Goal: Task Accomplishment & Management: Use online tool/utility

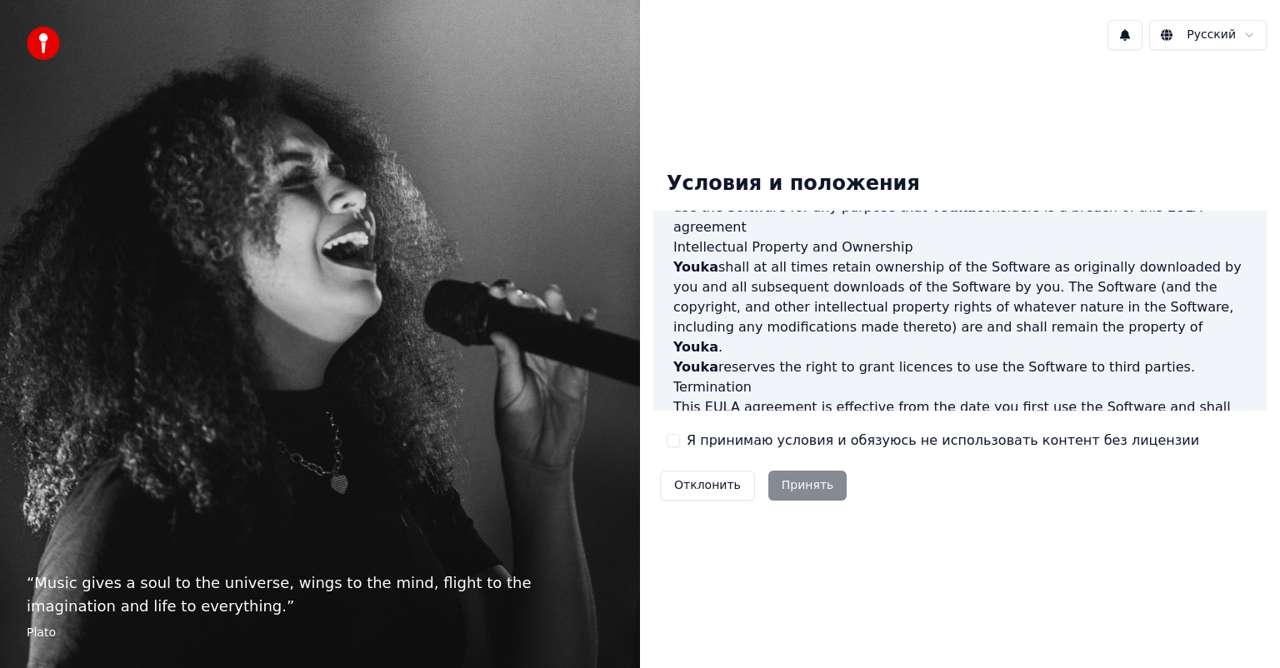
scroll to position [899, 0]
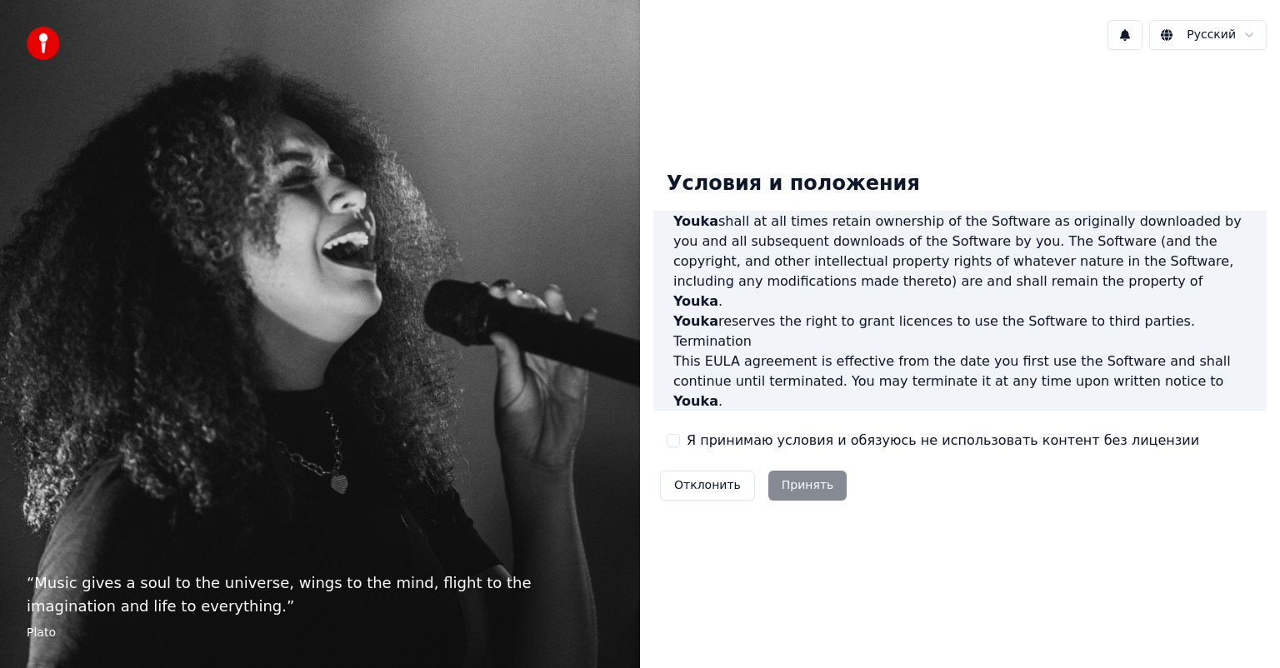
click at [677, 440] on button "Я принимаю условия и обязуюсь не использовать контент без лицензии" at bounding box center [673, 440] width 13 height 13
click at [782, 480] on button "Принять" at bounding box center [807, 486] width 79 height 30
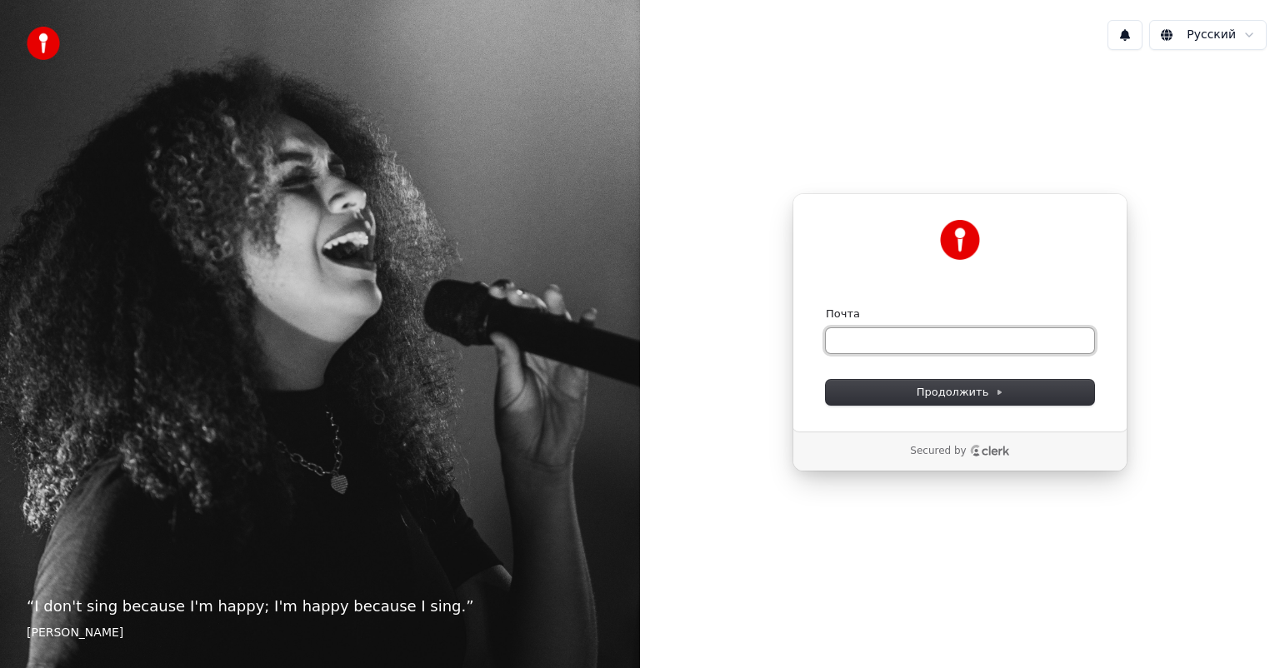
click at [899, 341] on input "Почта" at bounding box center [960, 340] width 268 height 25
click at [962, 394] on span "Продолжить" at bounding box center [960, 392] width 87 height 15
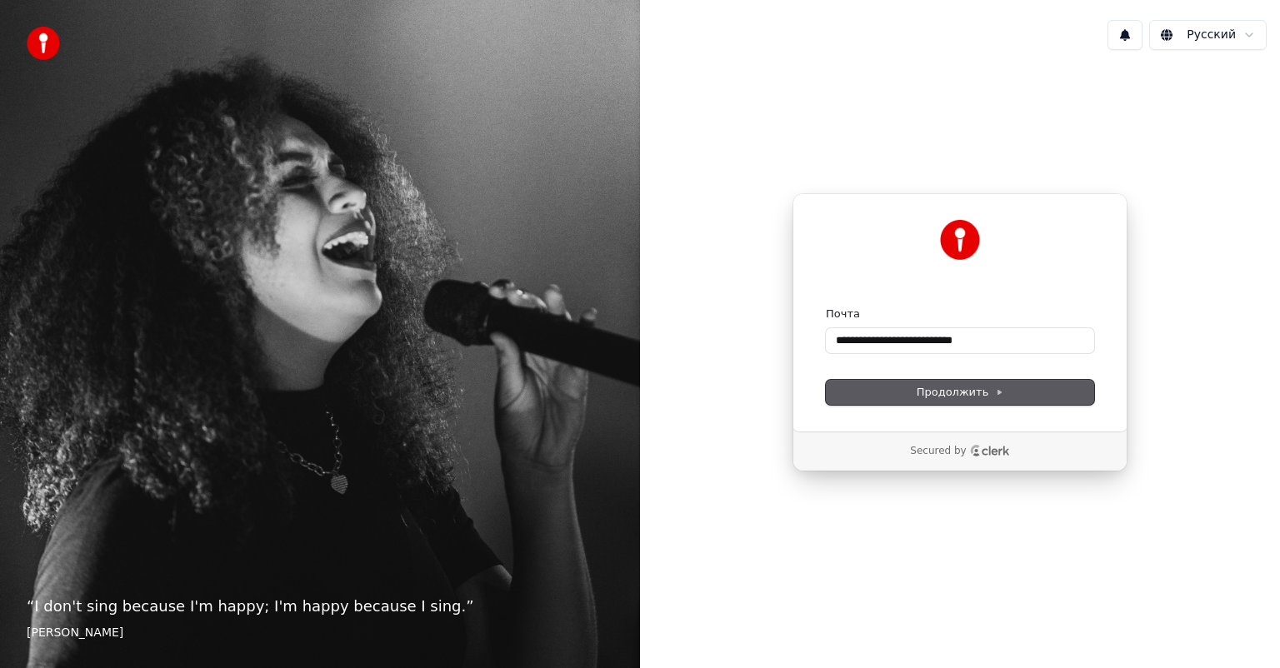
type input "**********"
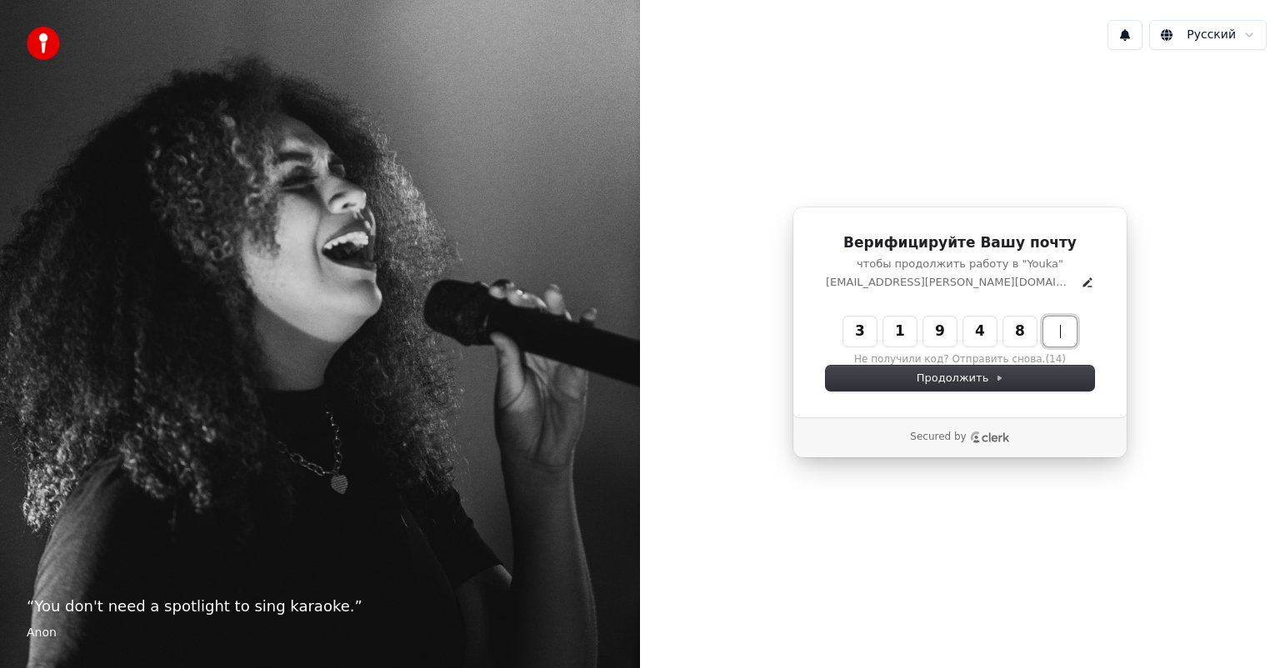
type input "******"
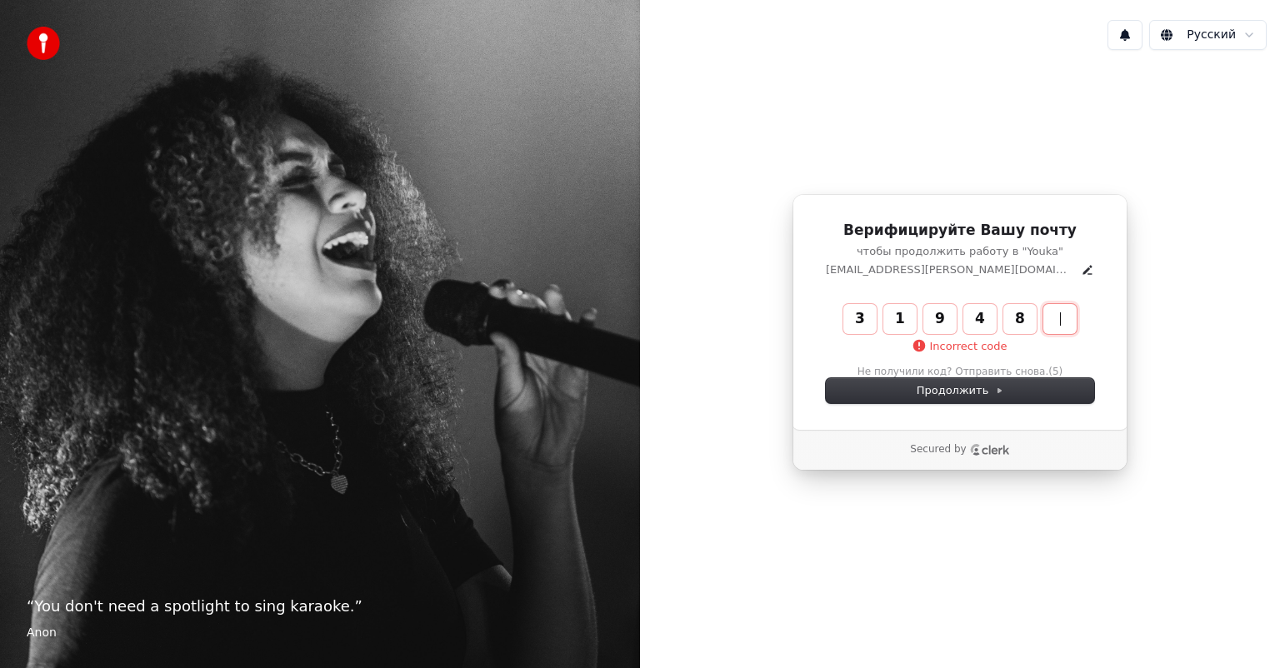
type input "******"
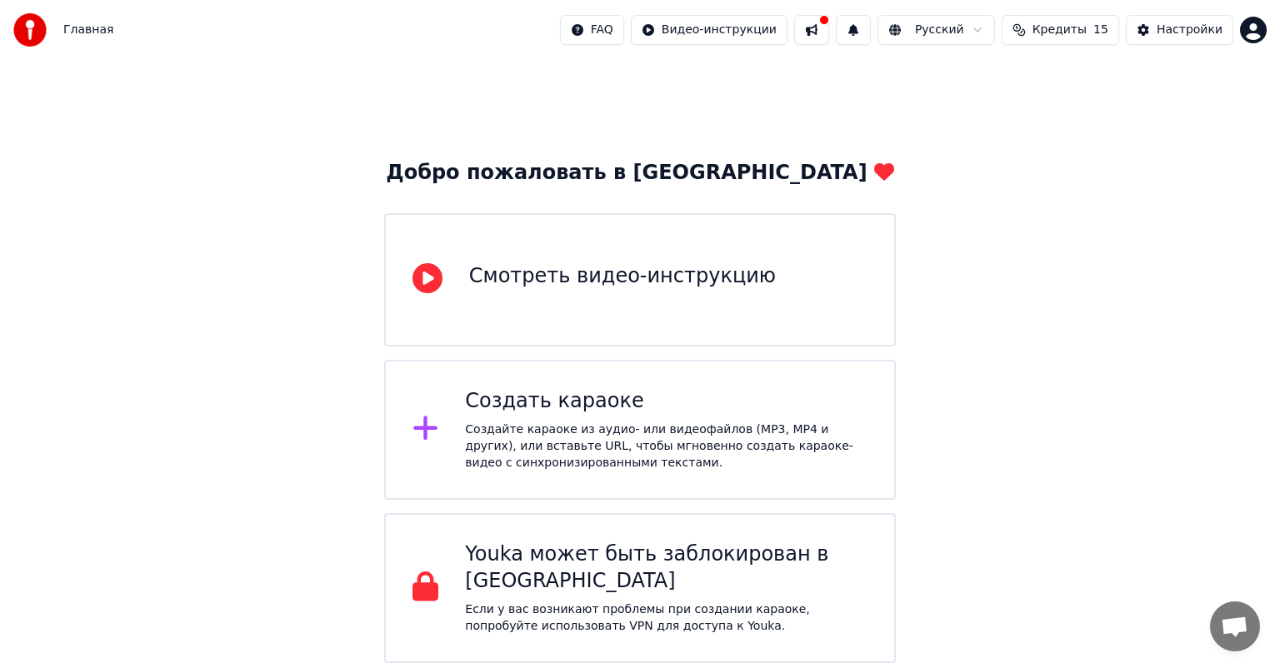
click at [657, 277] on div "Смотреть видео-инструкцию" at bounding box center [622, 276] width 307 height 27
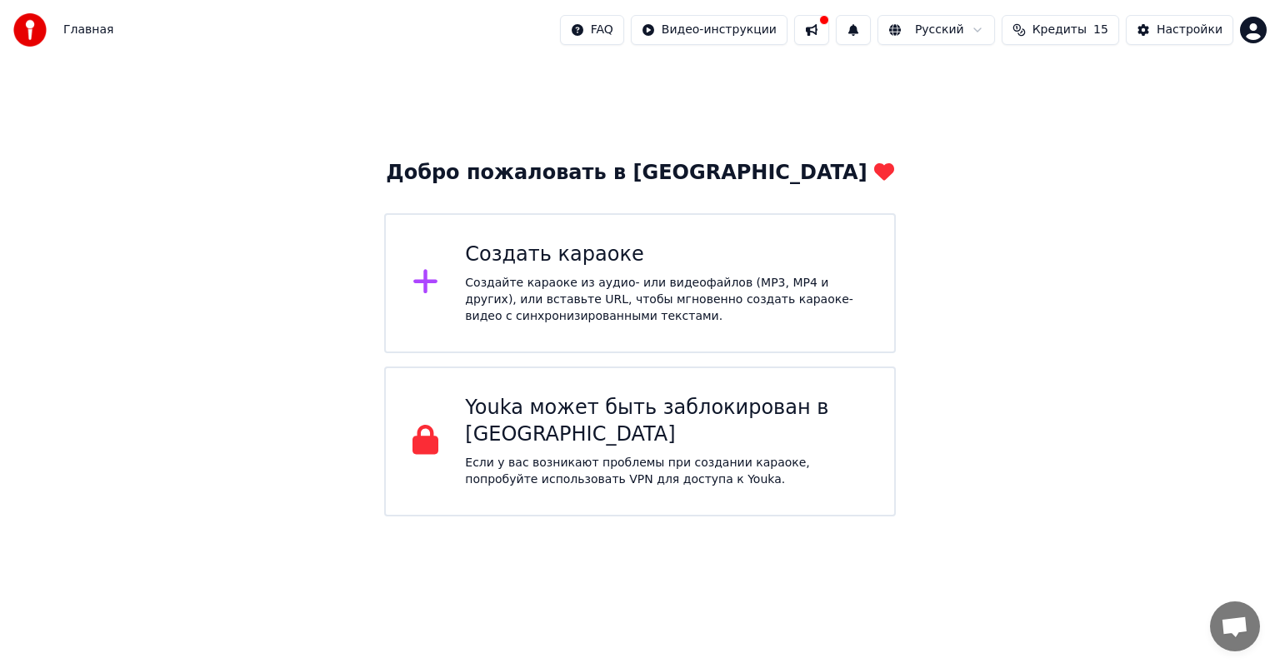
click at [433, 282] on icon at bounding box center [425, 282] width 27 height 30
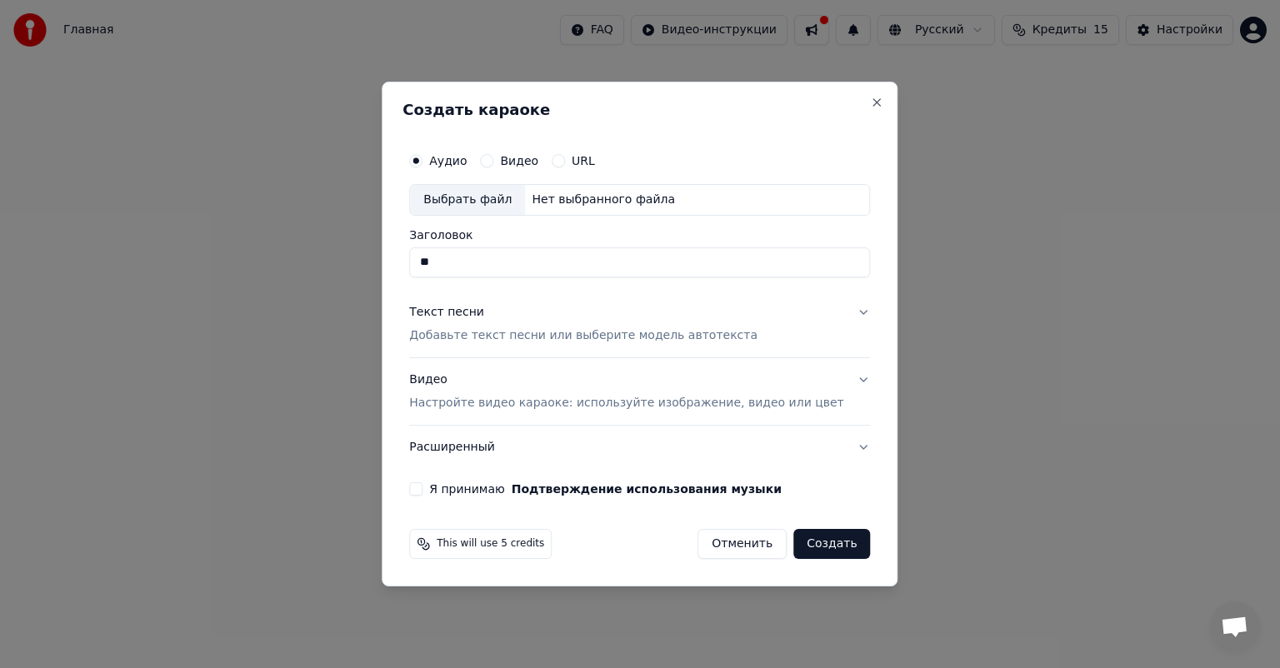
type input "*"
click at [509, 200] on div "Выбрать файл" at bounding box center [467, 200] width 115 height 30
type input "**********"
click at [554, 338] on p "Добавьте текст песни или выберите модель автотекста" at bounding box center [583, 335] width 348 height 17
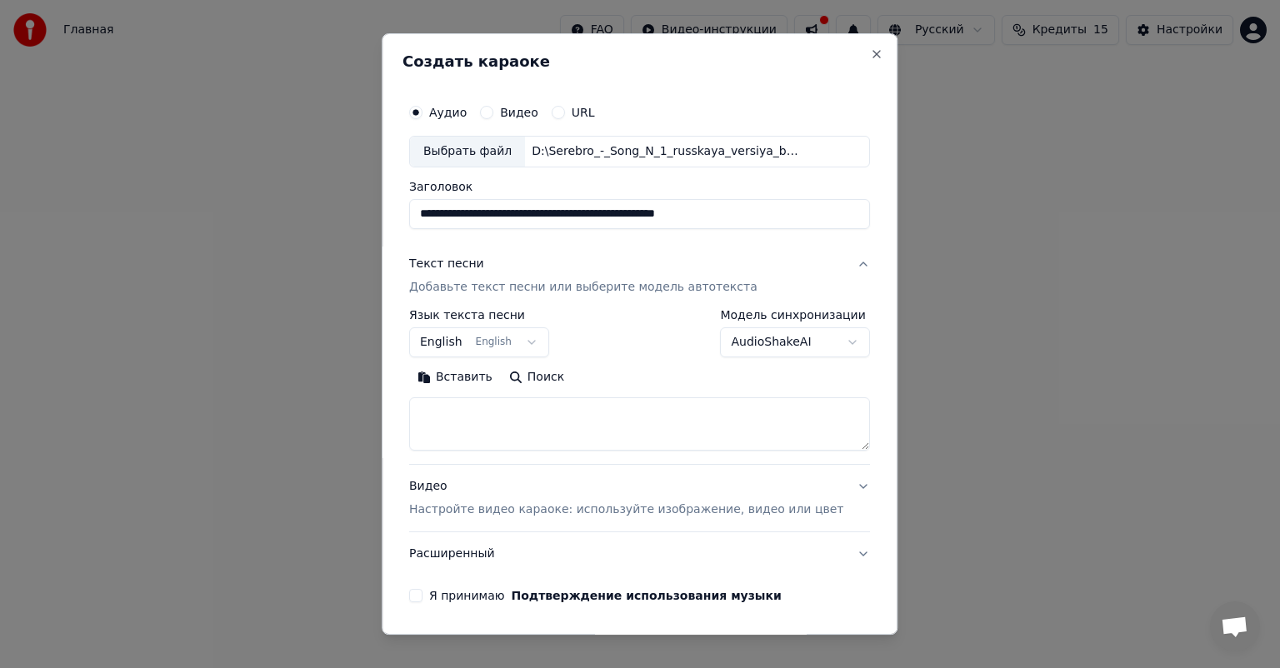
click at [547, 342] on button "English English" at bounding box center [479, 342] width 140 height 30
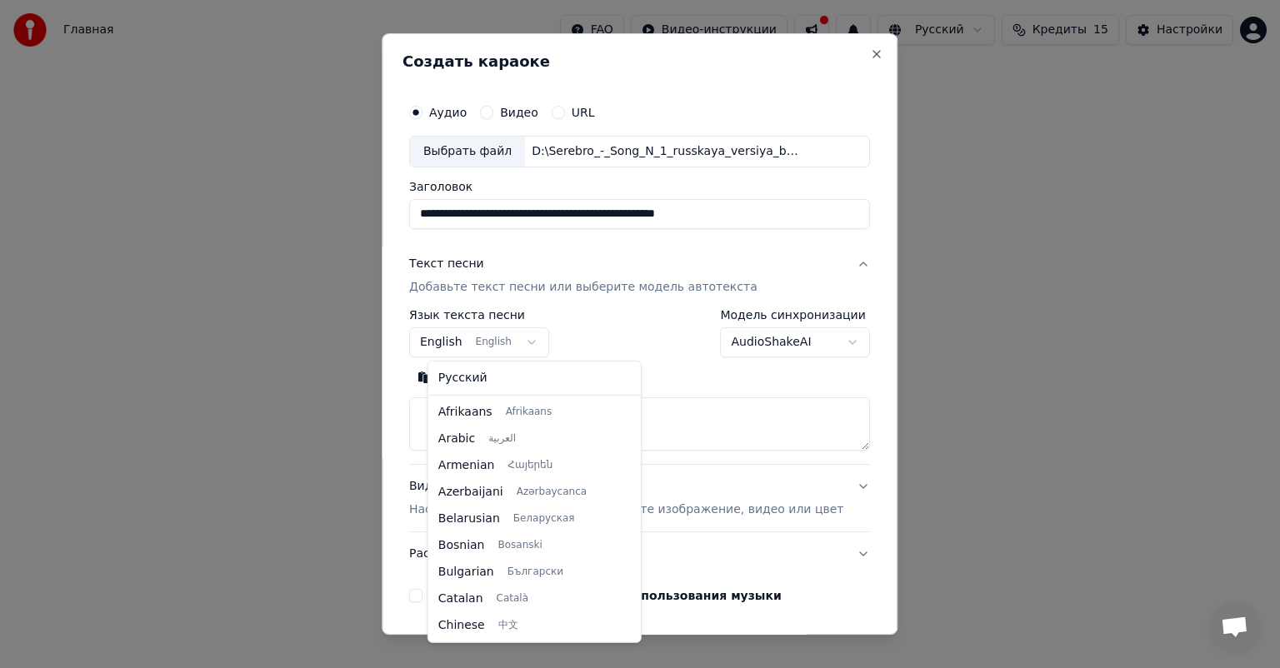
click at [538, 342] on body "**********" at bounding box center [640, 258] width 1280 height 517
click at [465, 342] on body "**********" at bounding box center [640, 258] width 1280 height 517
select select "**"
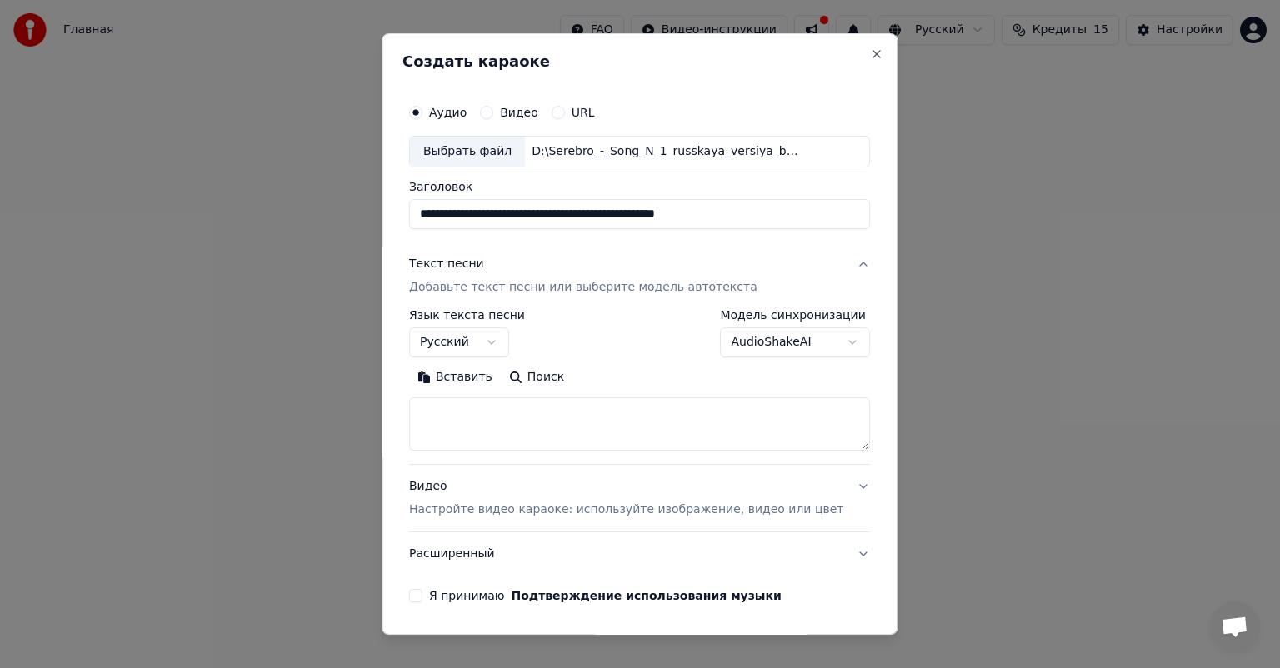
click at [541, 406] on textarea at bounding box center [639, 423] width 461 height 53
paste textarea "**********"
type textarea "**********"
click at [696, 473] on button "Видео Настройте видео караоке: используйте изображение, видео или цвет" at bounding box center [639, 498] width 461 height 67
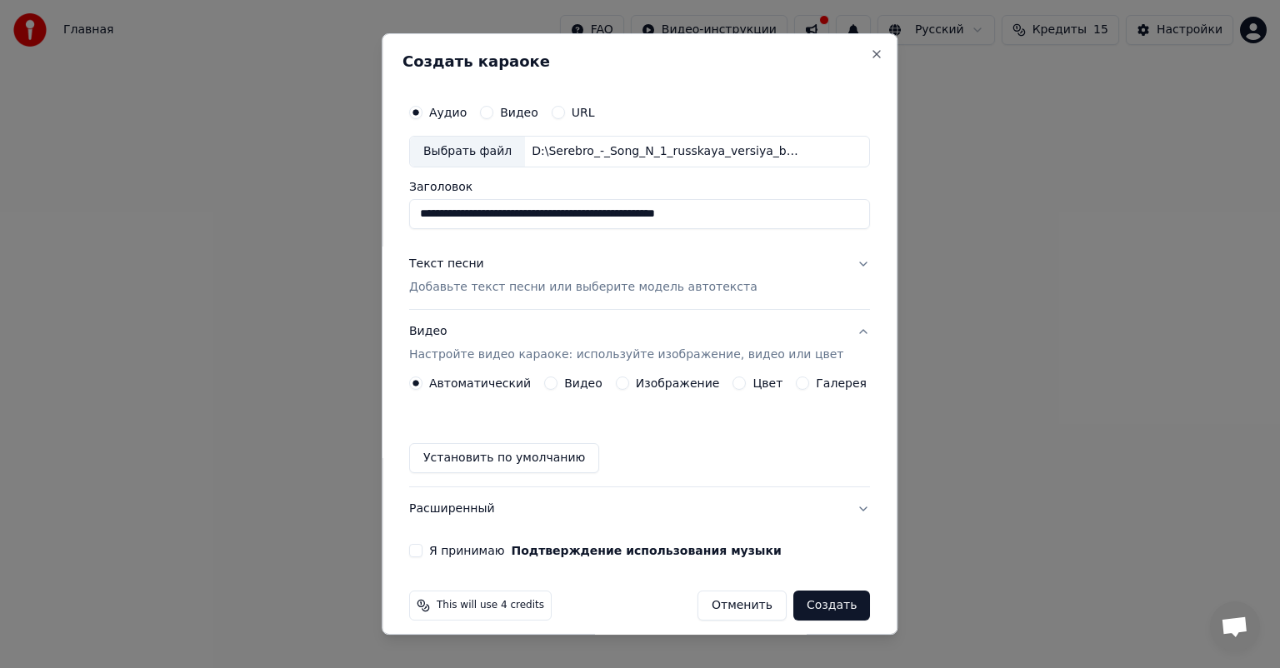
click at [720, 277] on div "Текст песни Добавьте текст песни или выберите модель автотекста" at bounding box center [583, 276] width 348 height 40
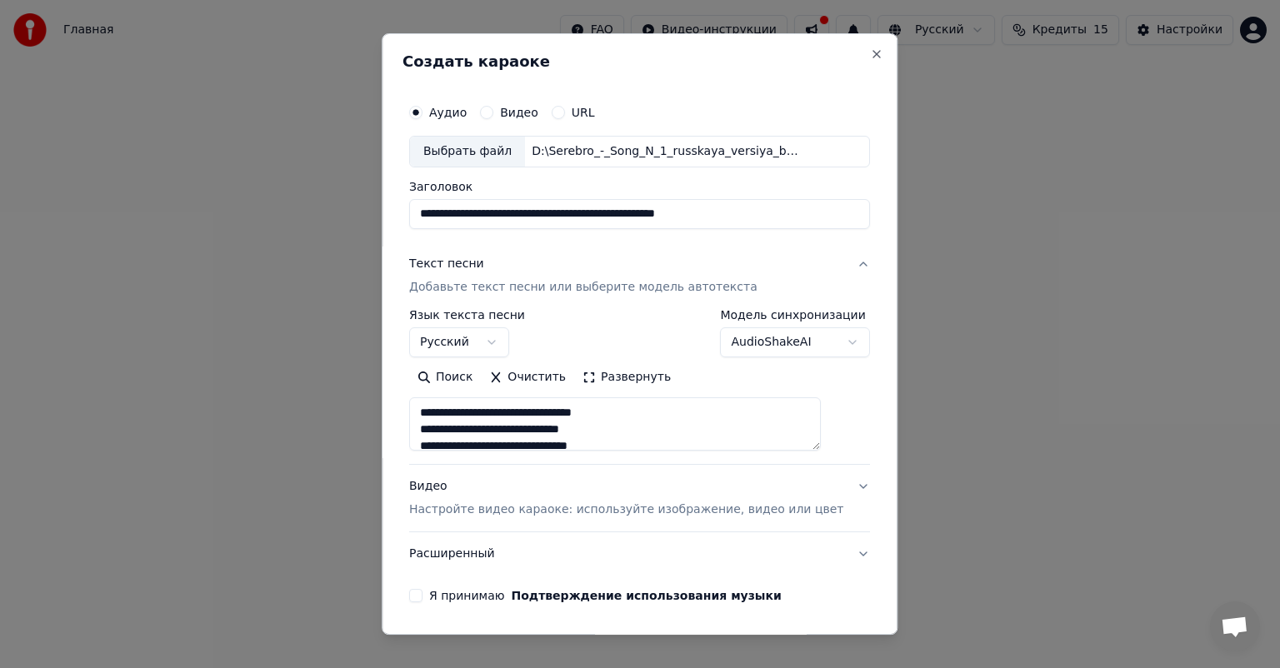
click at [599, 376] on button "Развернуть" at bounding box center [626, 377] width 105 height 27
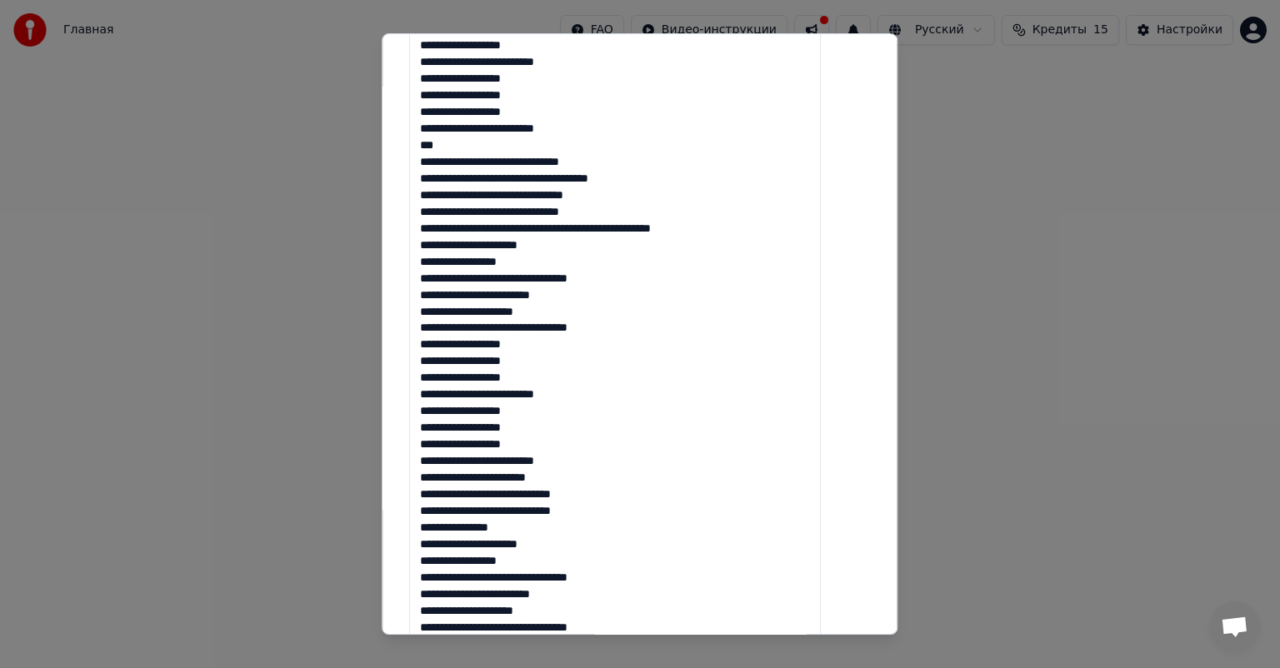
scroll to position [967, 0]
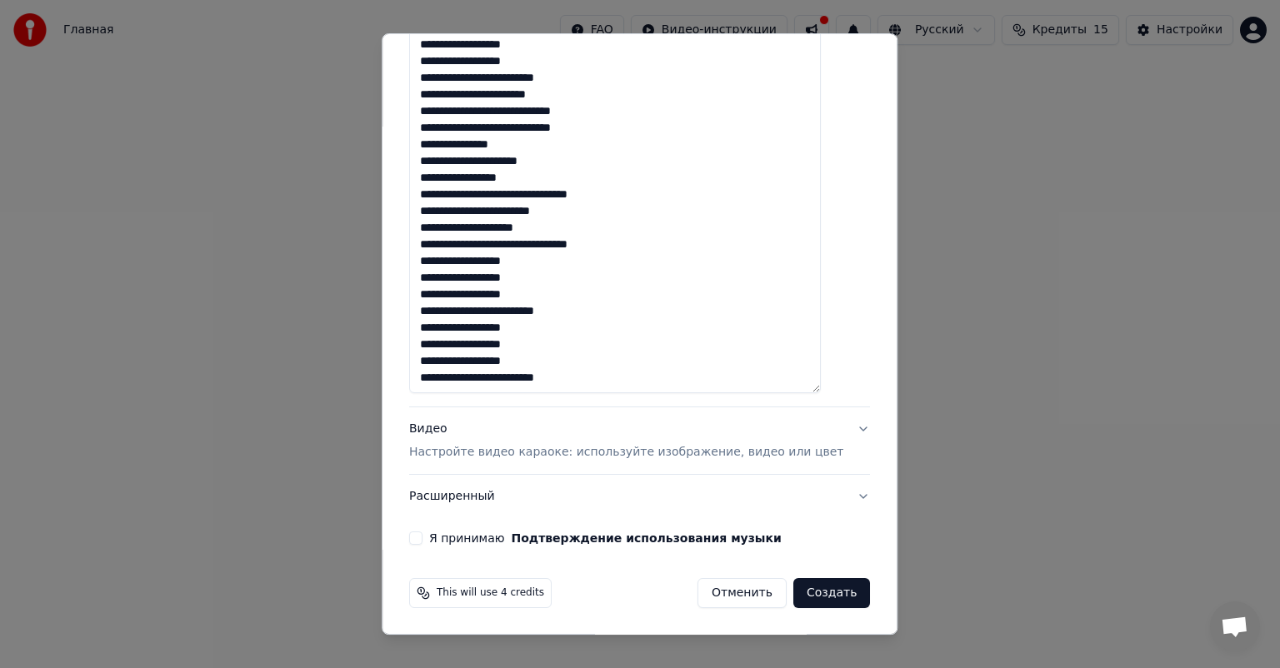
click at [590, 455] on p "Настройте видео караоке: используйте изображение, видео или цвет" at bounding box center [626, 452] width 434 height 17
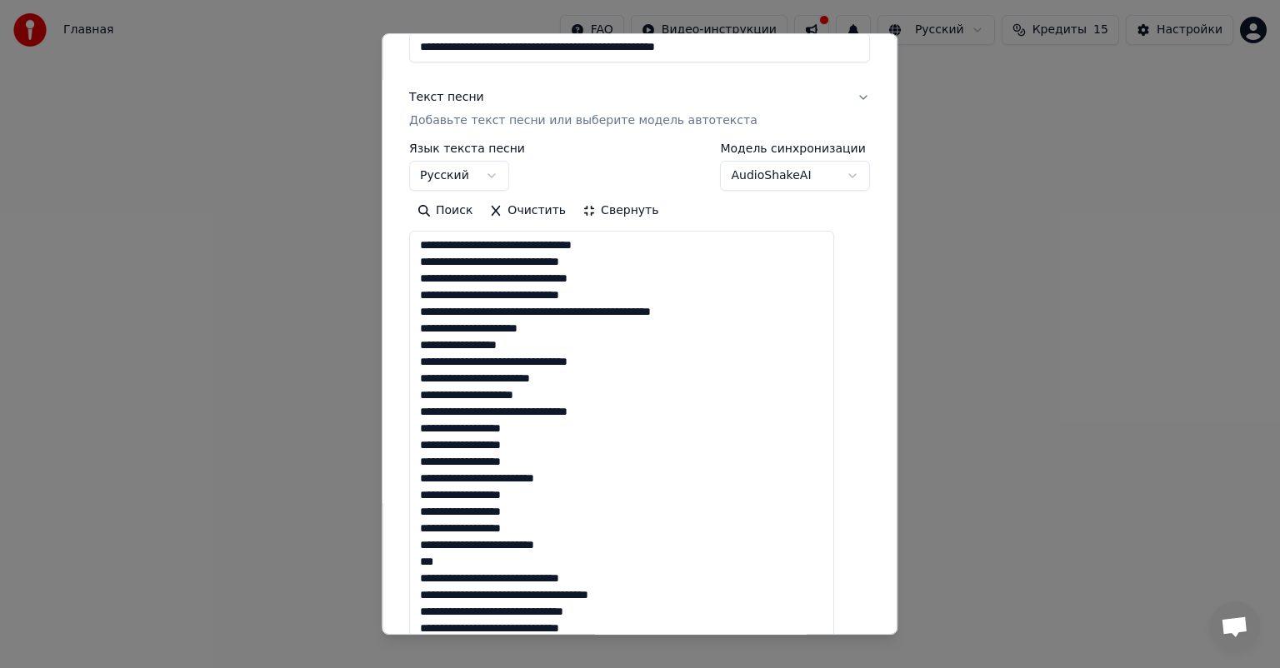
scroll to position [12, 0]
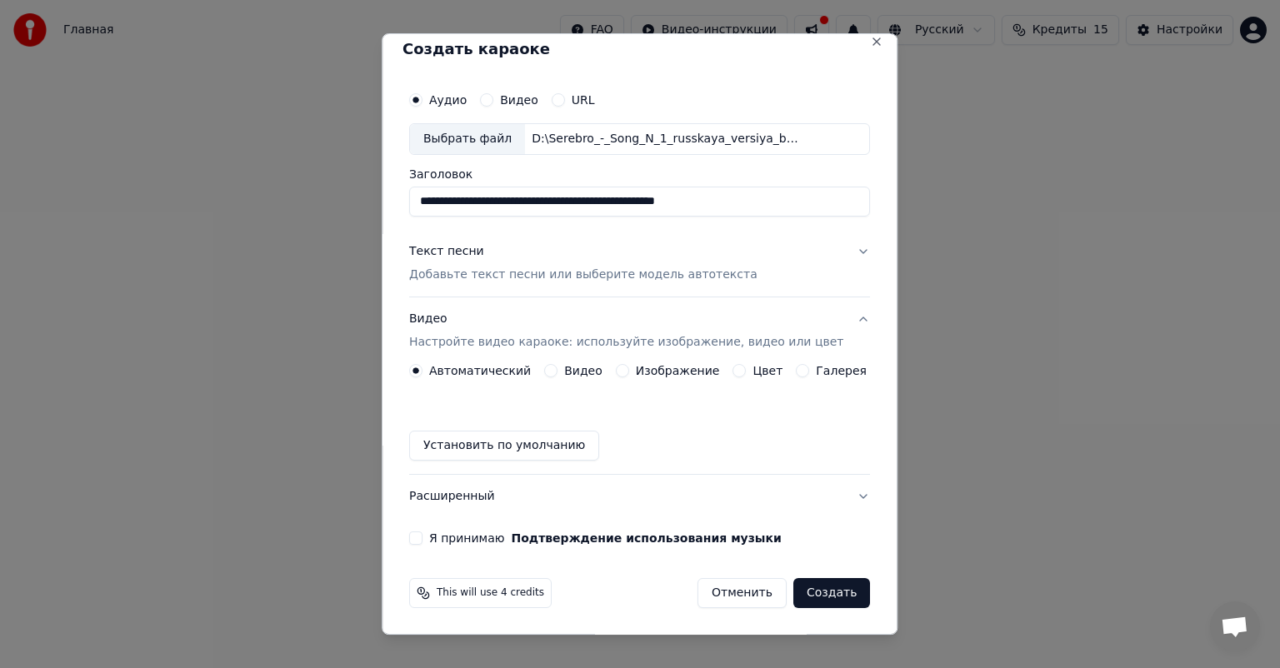
click at [797, 373] on div "Галерея" at bounding box center [832, 370] width 71 height 13
click at [797, 370] on button "Галерея" at bounding box center [803, 370] width 13 height 13
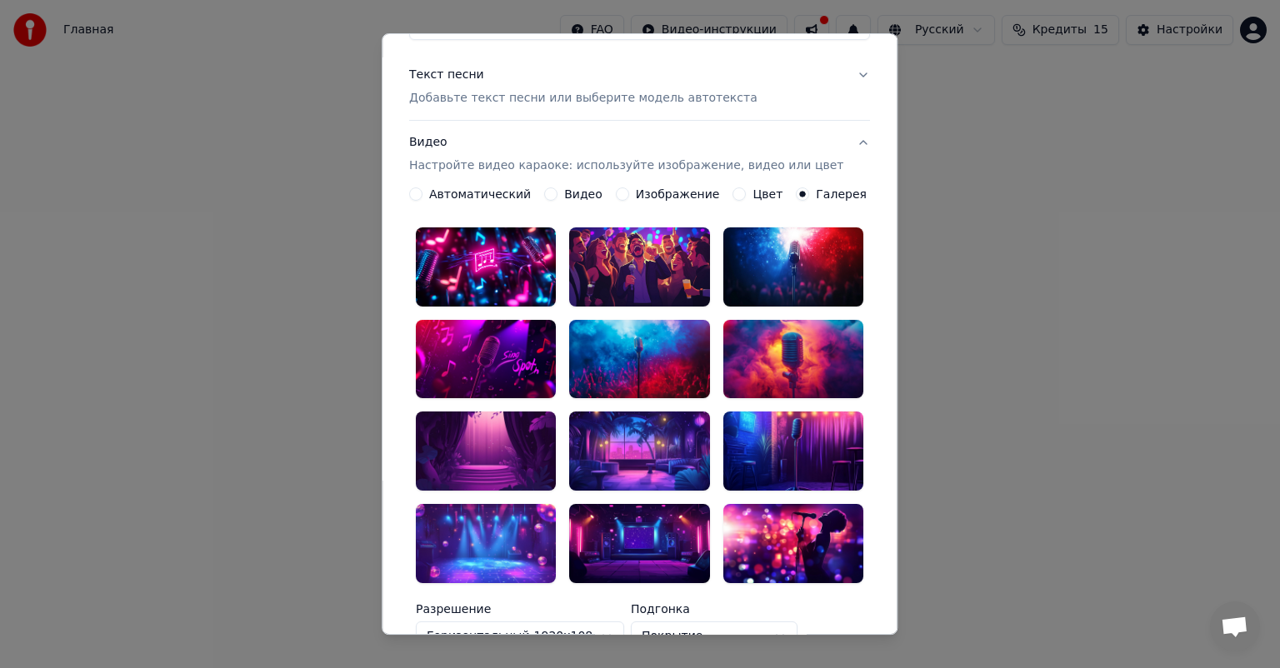
scroll to position [96, 0]
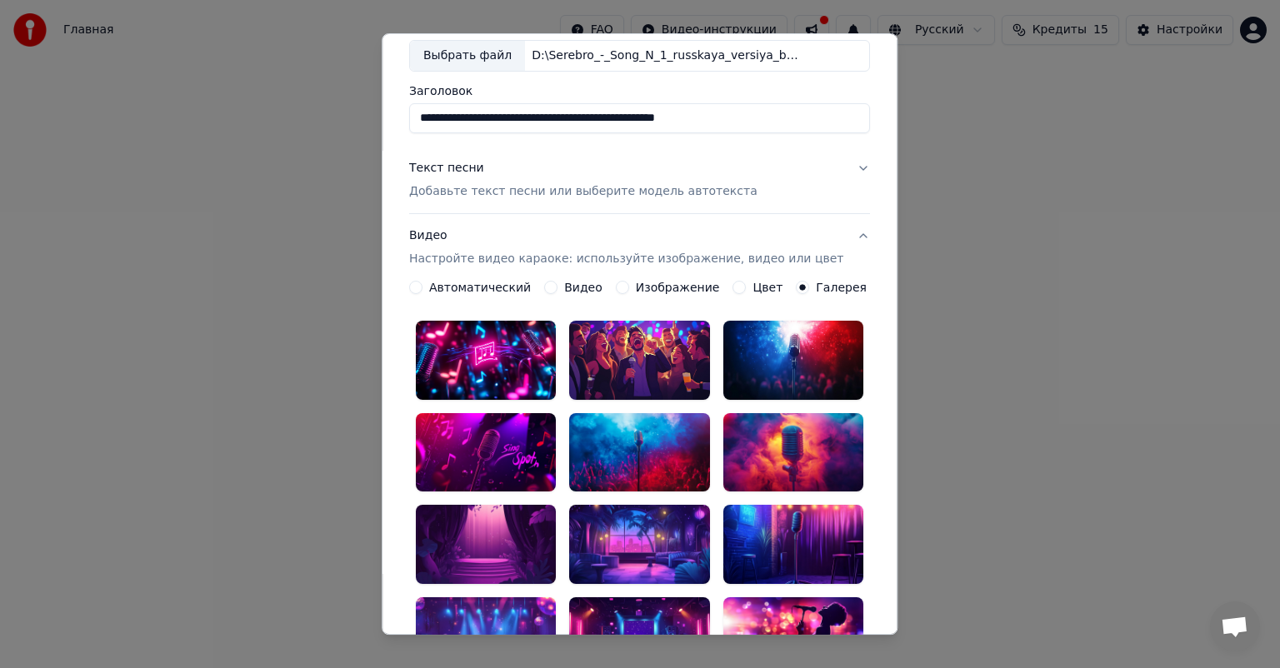
click at [498, 343] on div at bounding box center [486, 360] width 140 height 79
click at [508, 349] on div at bounding box center [486, 360] width 140 height 79
click at [527, 339] on div at bounding box center [537, 341] width 20 height 20
click at [537, 339] on icon at bounding box center [536, 340] width 9 height 6
click at [555, 307] on div "**********" at bounding box center [639, 548] width 461 height 534
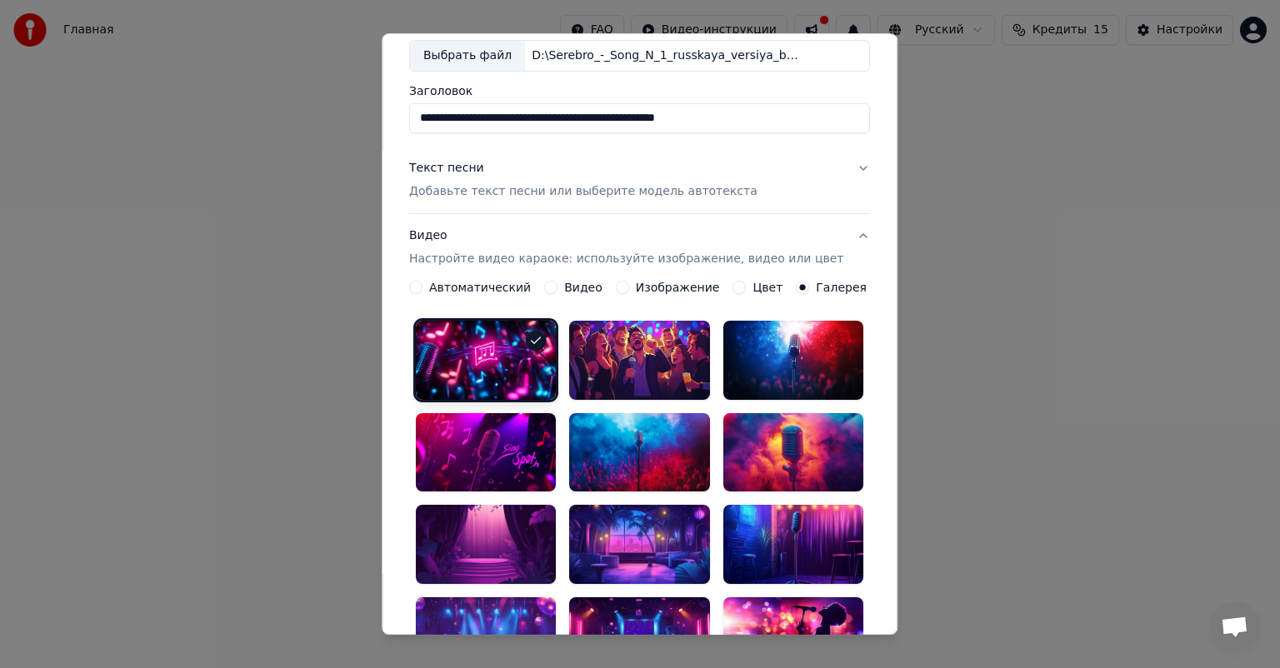
click at [733, 288] on button "Цвет" at bounding box center [739, 287] width 13 height 13
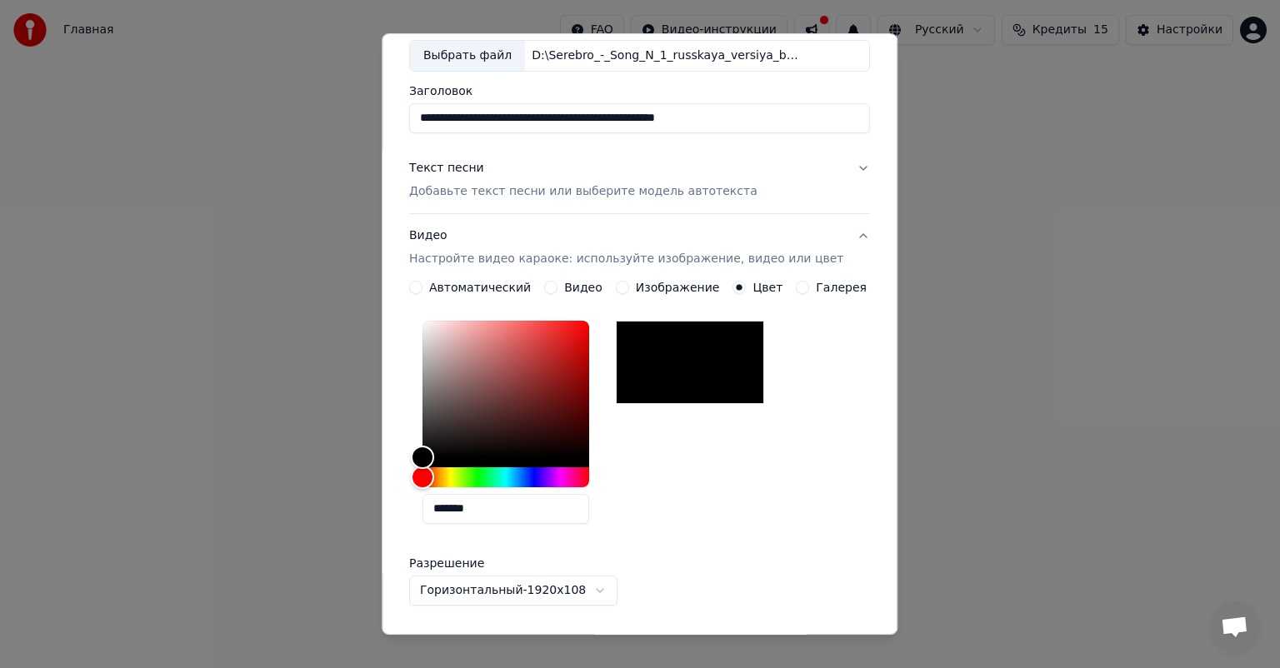
click at [797, 286] on button "Галерея" at bounding box center [803, 287] width 13 height 13
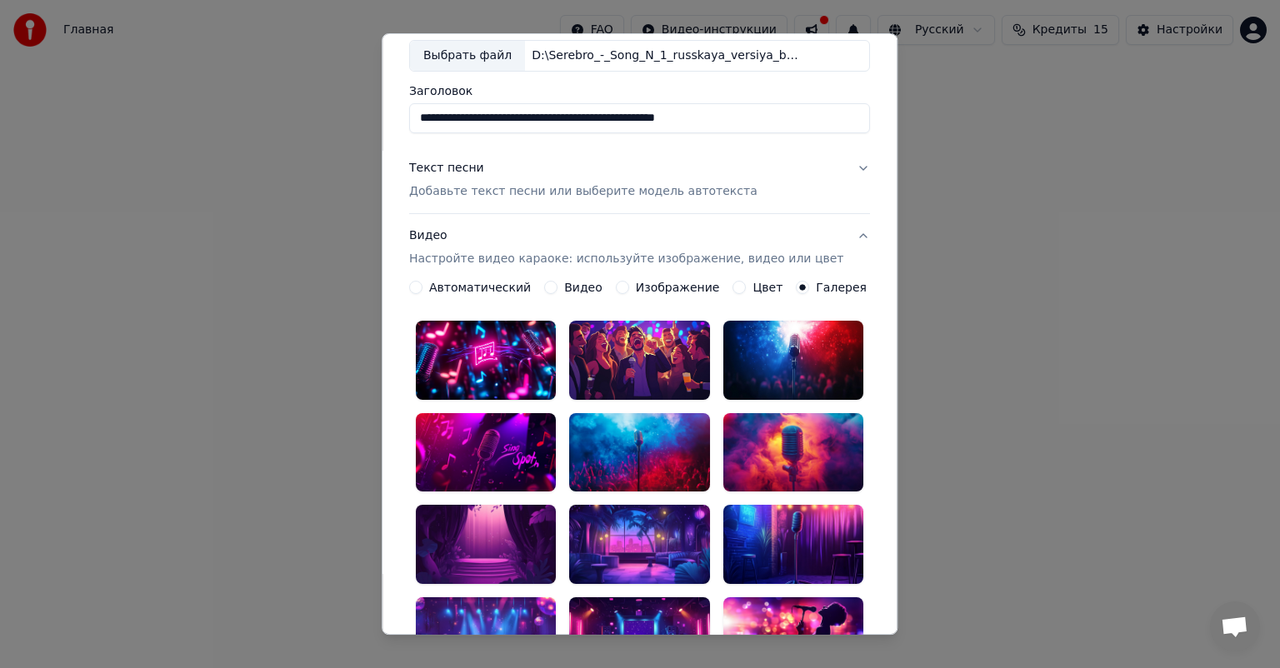
click at [503, 347] on div at bounding box center [486, 360] width 140 height 79
click at [800, 287] on circle "button" at bounding box center [803, 288] width 6 height 6
click at [507, 290] on label "Автоматический" at bounding box center [480, 288] width 102 height 12
click at [422, 290] on button "Автоматический" at bounding box center [415, 287] width 13 height 13
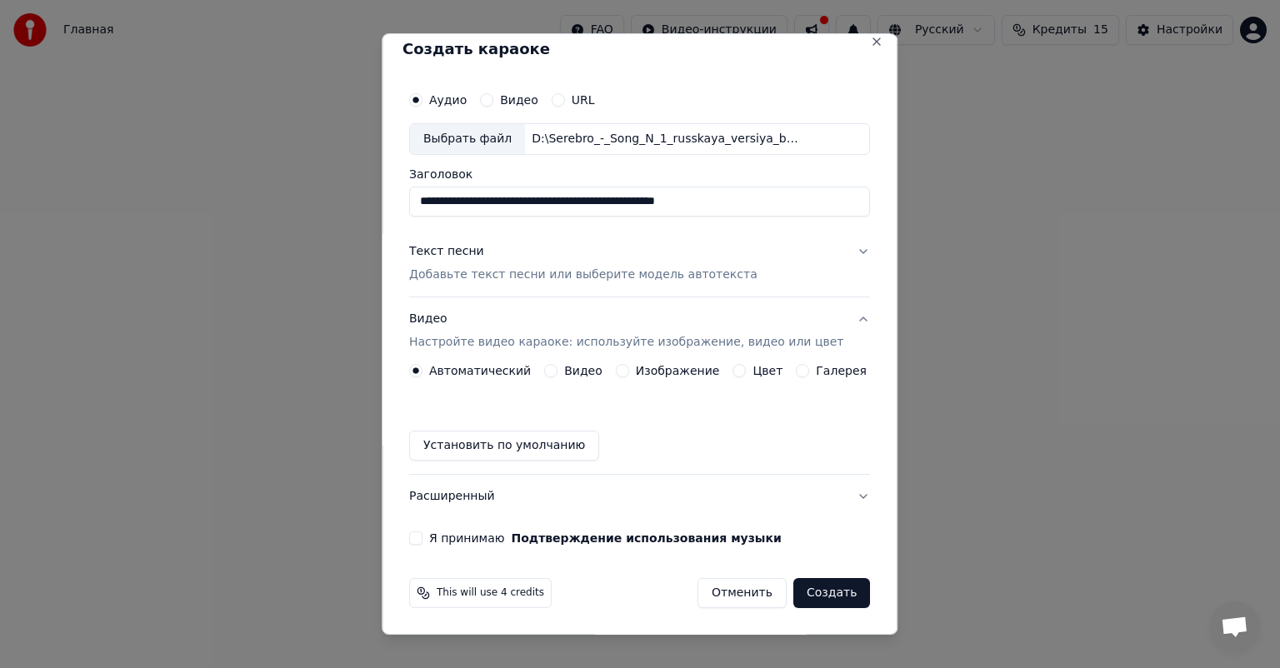
click at [654, 370] on label "Изображение" at bounding box center [678, 371] width 84 height 12
click at [629, 370] on button "Изображение" at bounding box center [622, 370] width 13 height 13
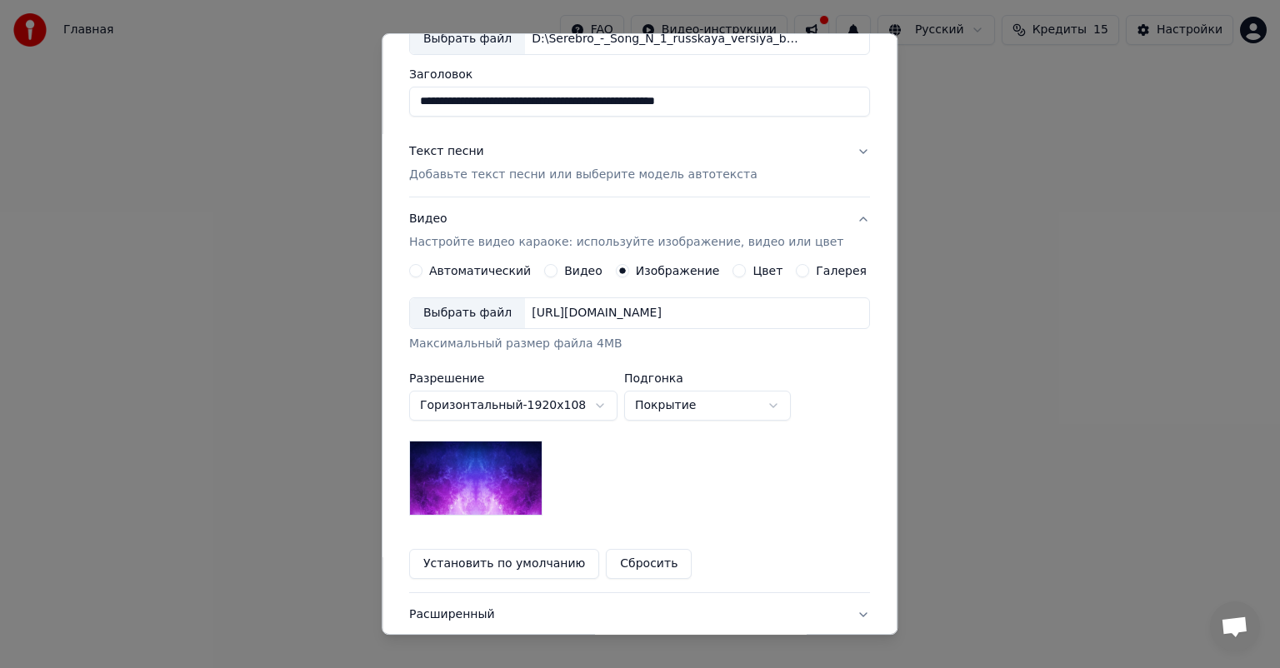
scroll to position [230, 0]
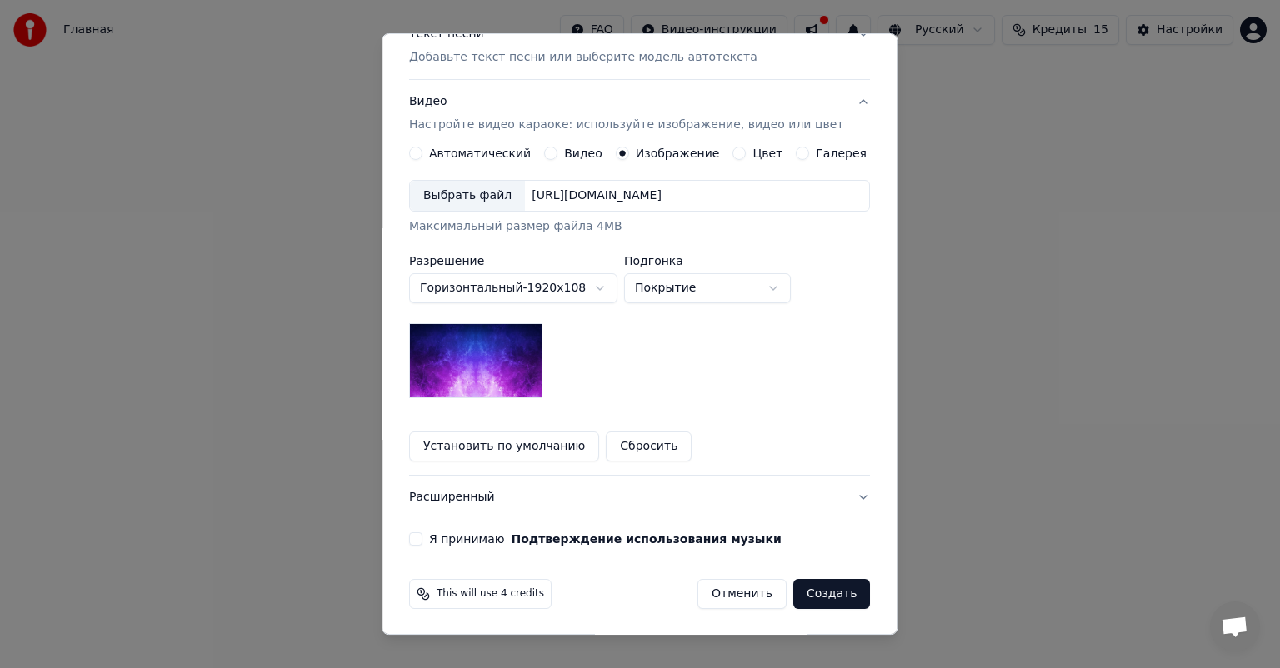
click at [629, 447] on button "Сбросить" at bounding box center [650, 447] width 86 height 30
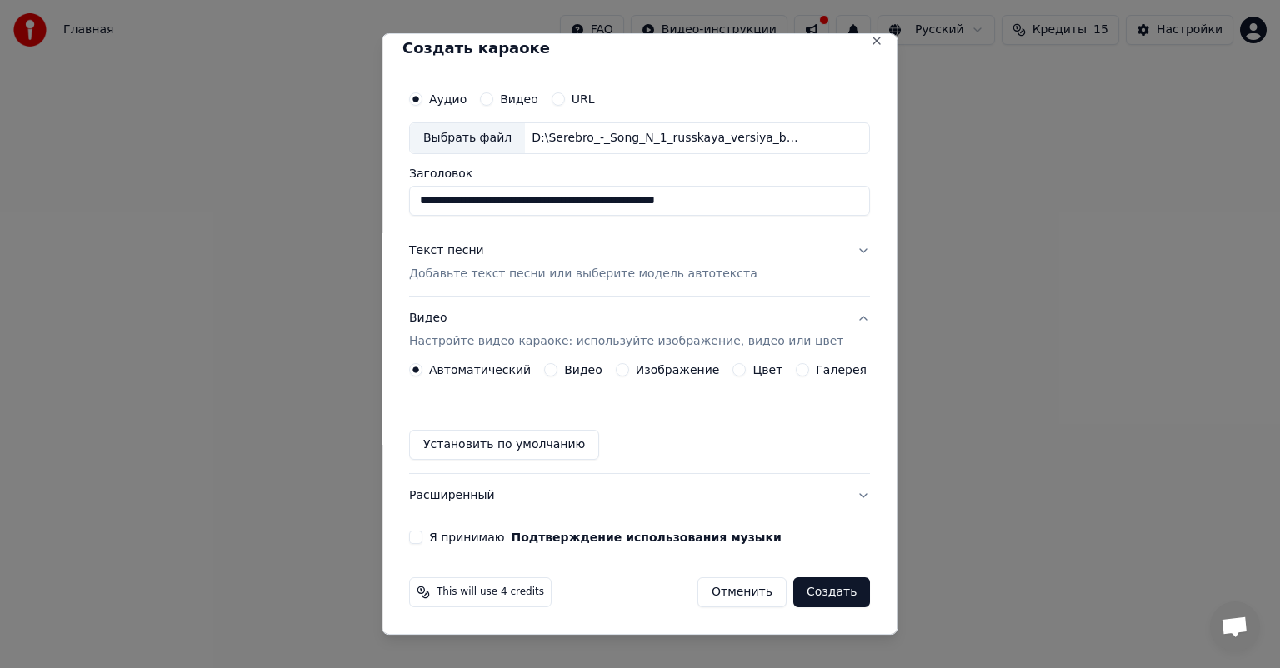
scroll to position [12, 0]
click at [636, 368] on label "Изображение" at bounding box center [678, 371] width 84 height 12
click at [629, 368] on button "Изображение" at bounding box center [622, 370] width 13 height 13
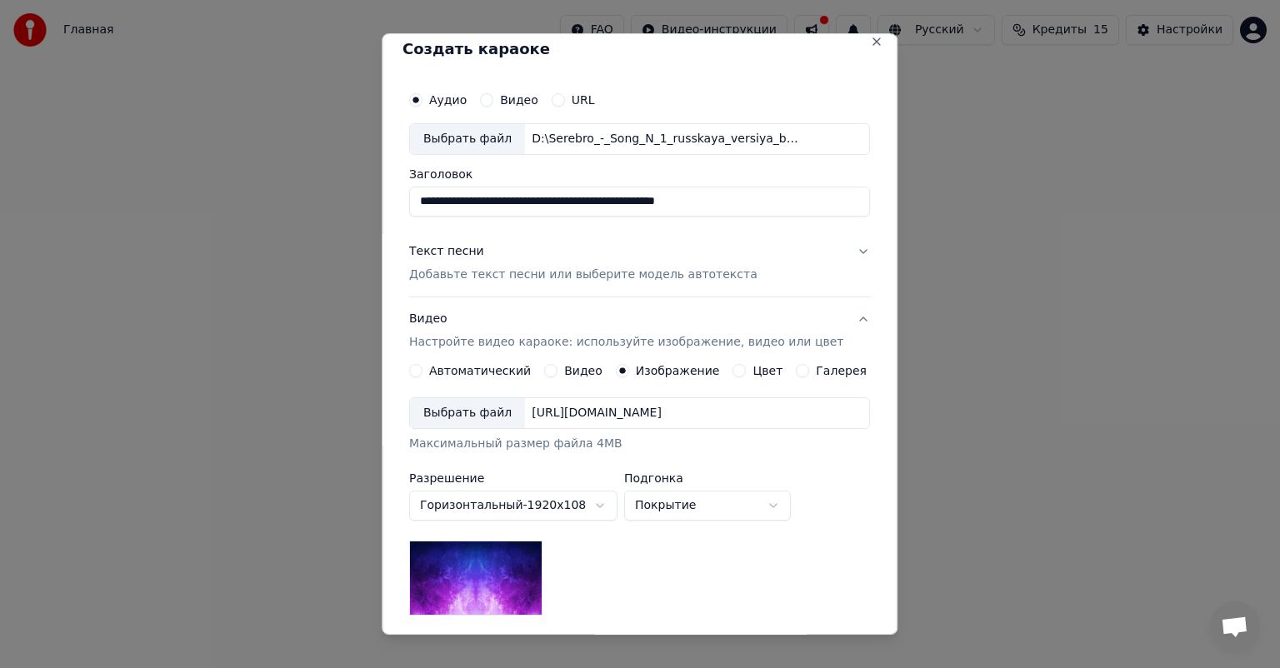
scroll to position [179, 0]
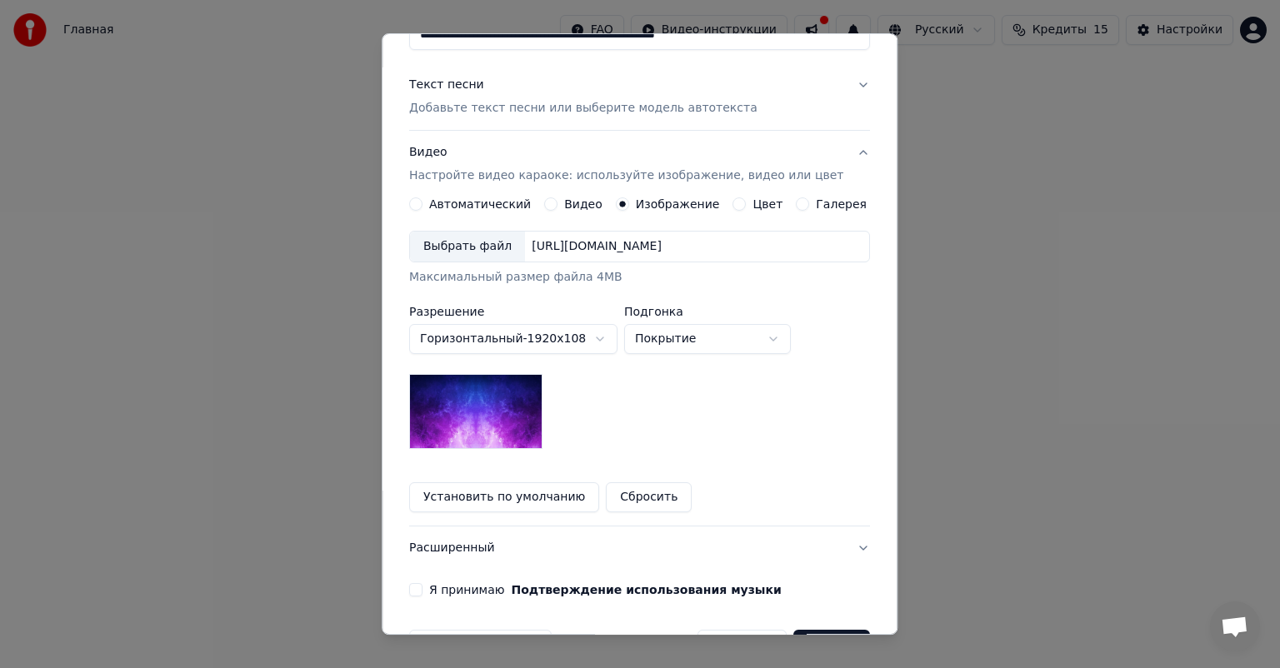
click at [480, 243] on div "Выбрать файл" at bounding box center [467, 247] width 115 height 30
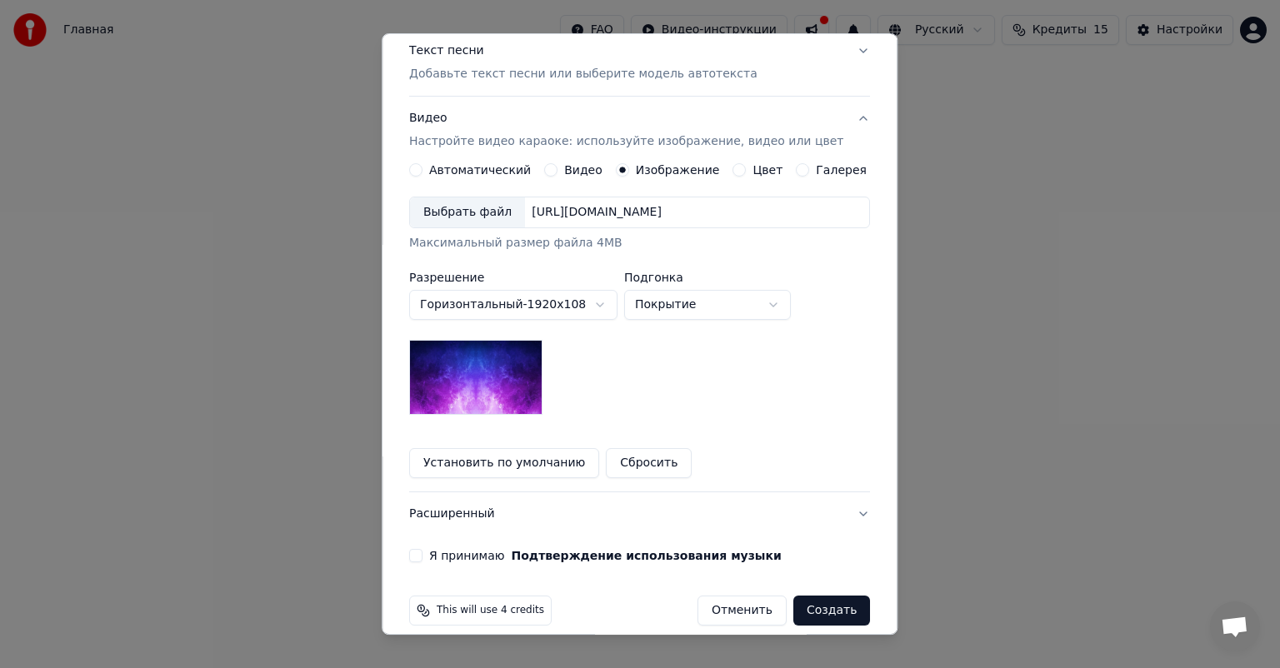
scroll to position [230, 0]
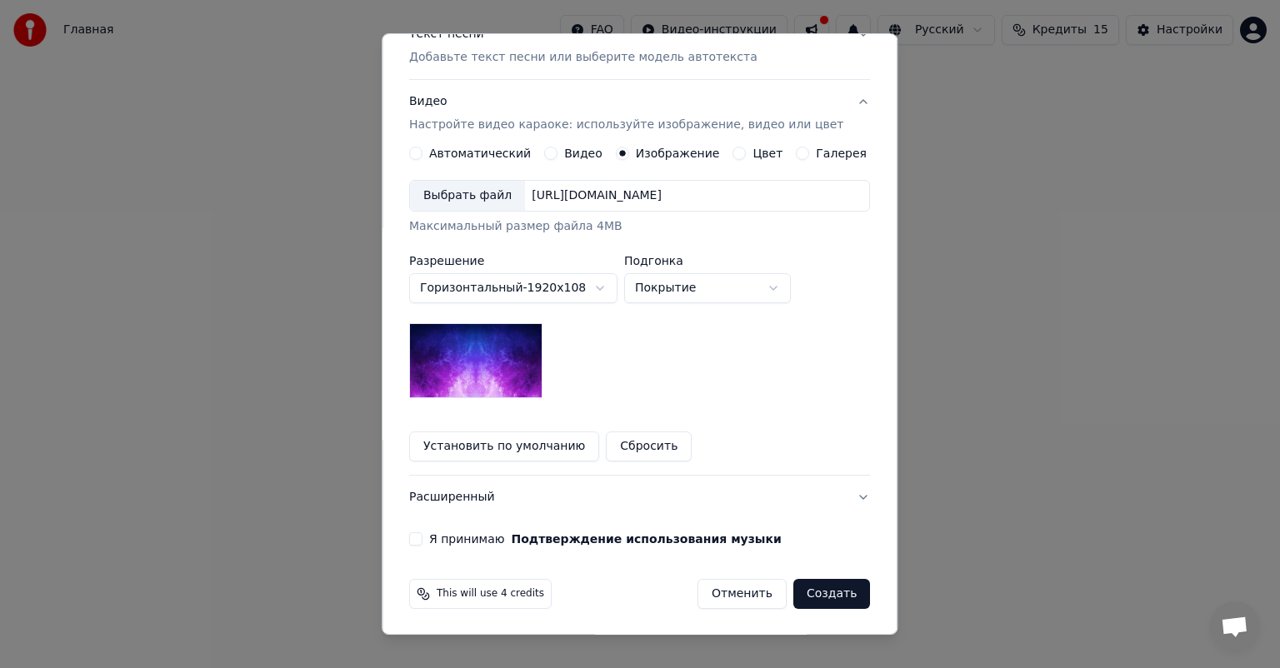
click at [422, 538] on button "Я принимаю Подтверждение использования музыки" at bounding box center [415, 538] width 13 height 13
click at [807, 50] on button "Текст песни Добавьте текст песни или выберите модель автотекста" at bounding box center [639, 45] width 461 height 67
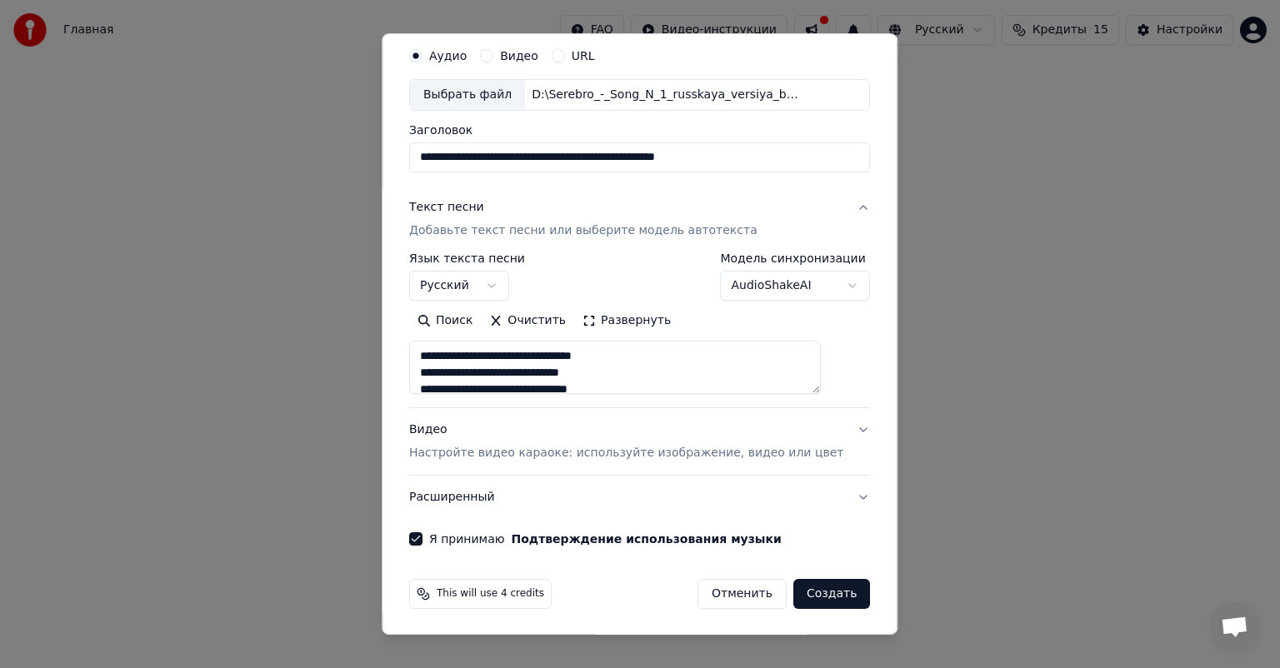
scroll to position [417, 0]
click at [754, 452] on p "Настройте видео караоке: используйте изображение, видео или цвет" at bounding box center [626, 453] width 434 height 17
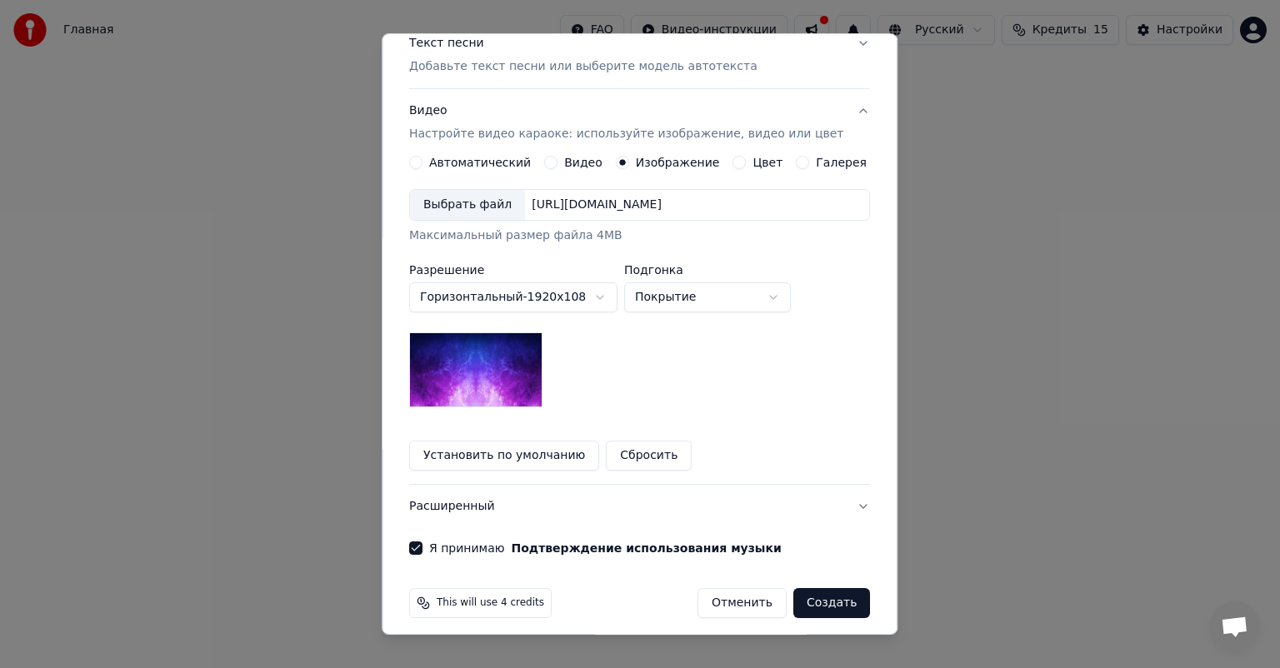
scroll to position [230, 0]
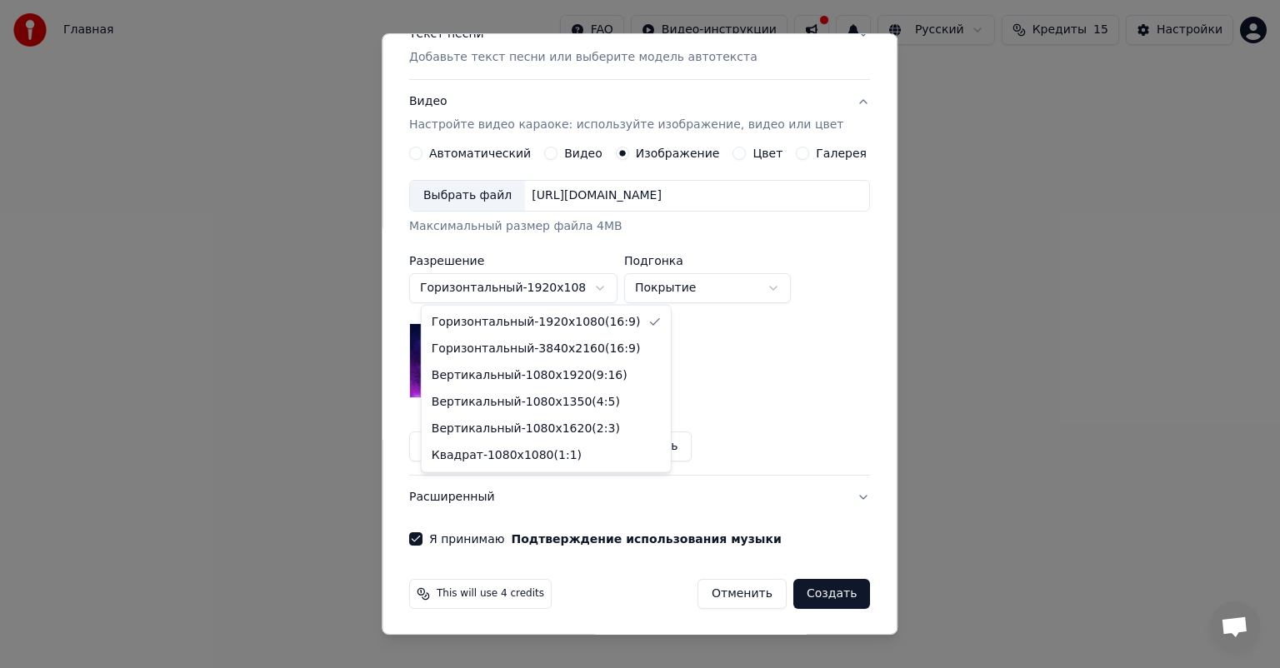
click at [616, 287] on body "**********" at bounding box center [640, 258] width 1280 height 517
select select "*********"
click at [613, 287] on body "**********" at bounding box center [640, 258] width 1280 height 517
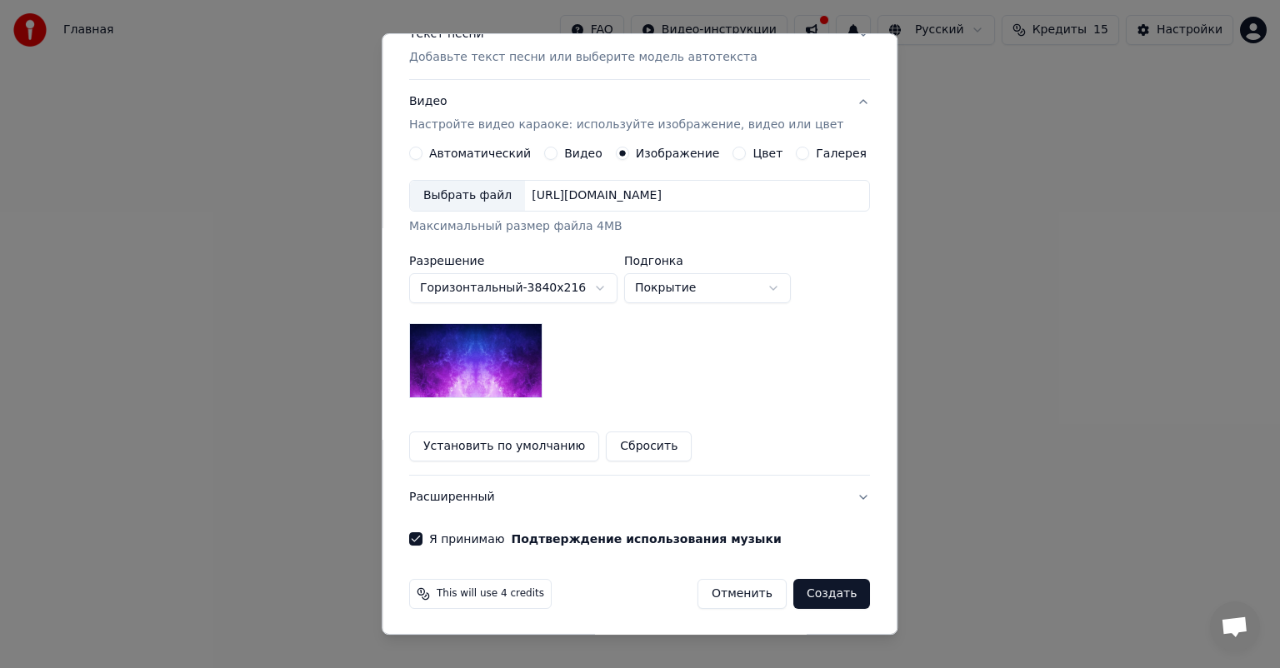
click at [687, 367] on body "**********" at bounding box center [640, 258] width 1280 height 517
click at [805, 595] on button "Создать" at bounding box center [831, 594] width 77 height 30
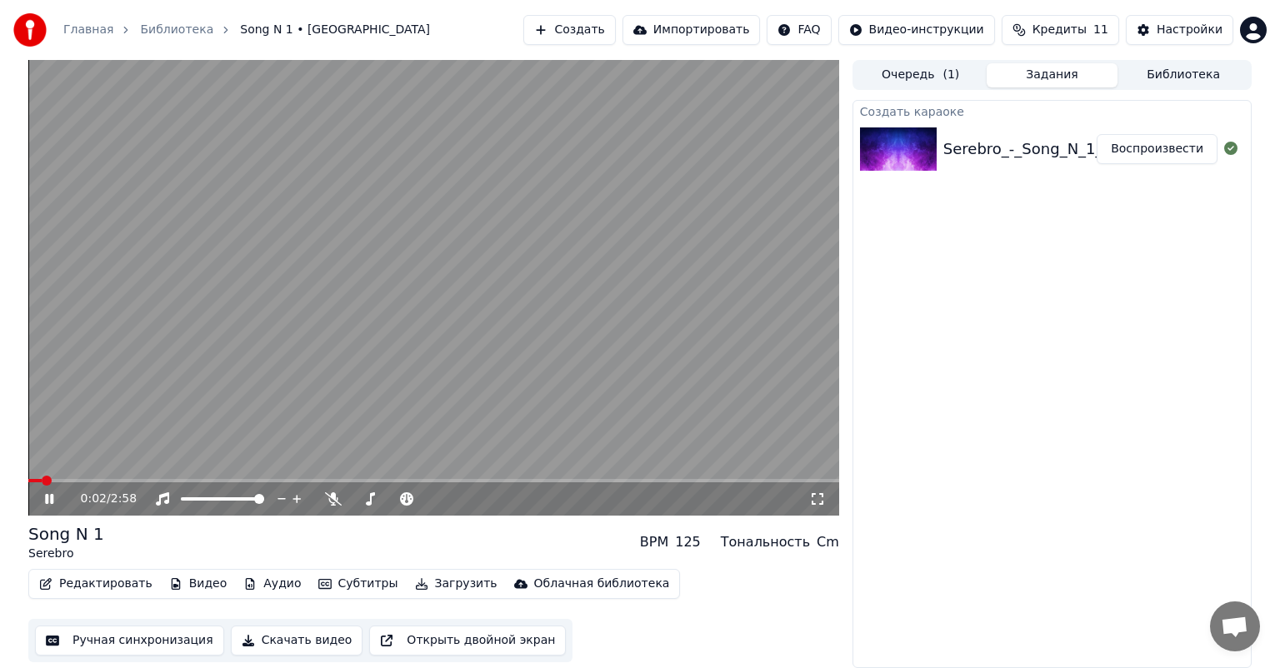
click at [817, 500] on icon at bounding box center [817, 498] width 17 height 13
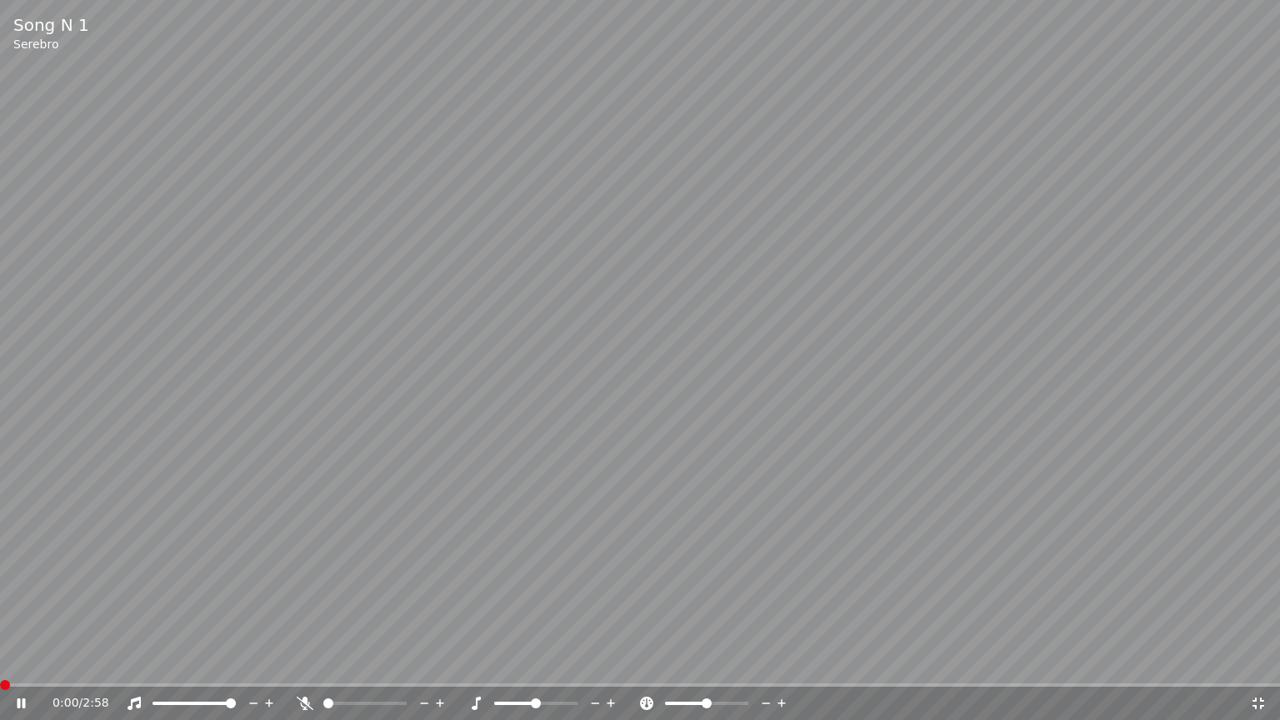
click at [0, 667] on span at bounding box center [5, 685] width 10 height 10
click at [1260, 667] on icon at bounding box center [1258, 703] width 17 height 13
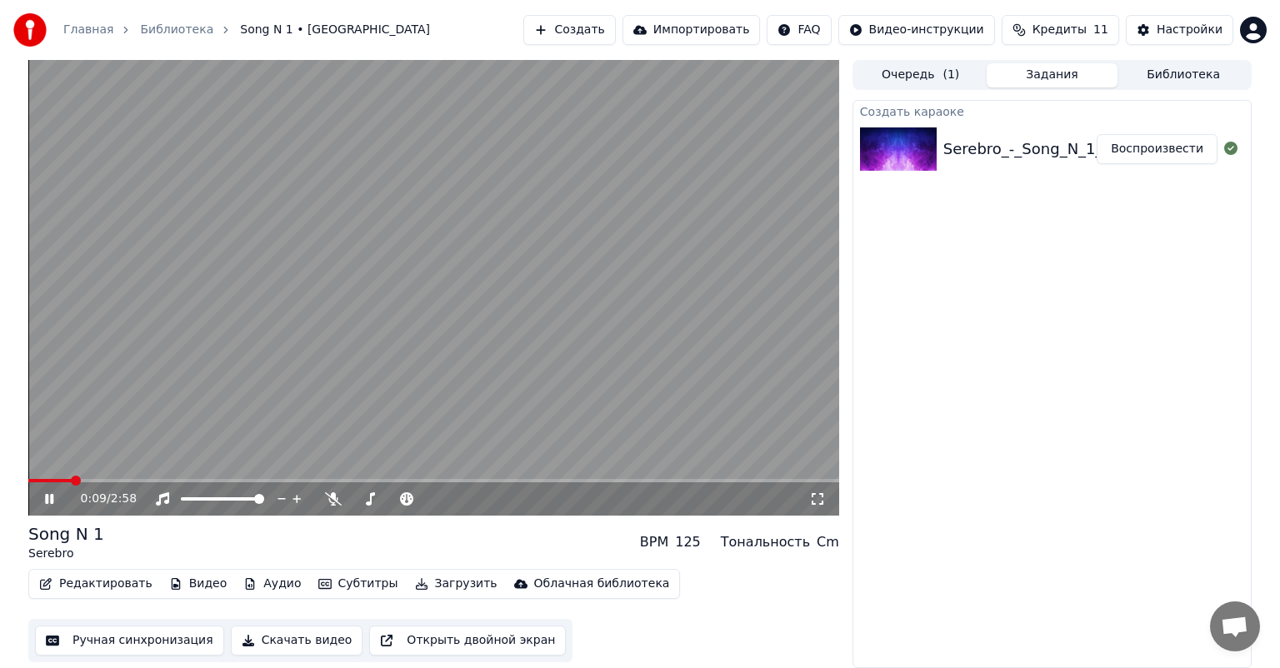
click at [816, 498] on icon at bounding box center [817, 498] width 17 height 13
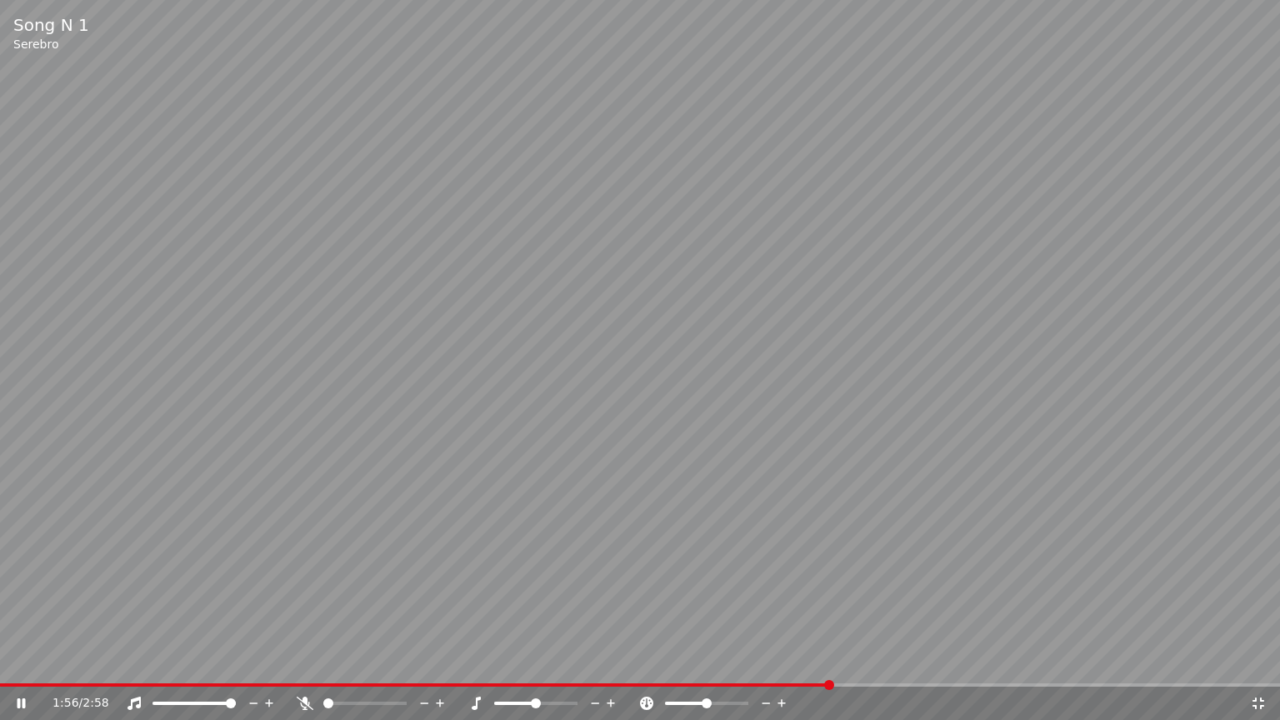
click at [23, 667] on icon at bounding box center [21, 703] width 8 height 10
click at [1262, 667] on icon at bounding box center [1258, 703] width 12 height 12
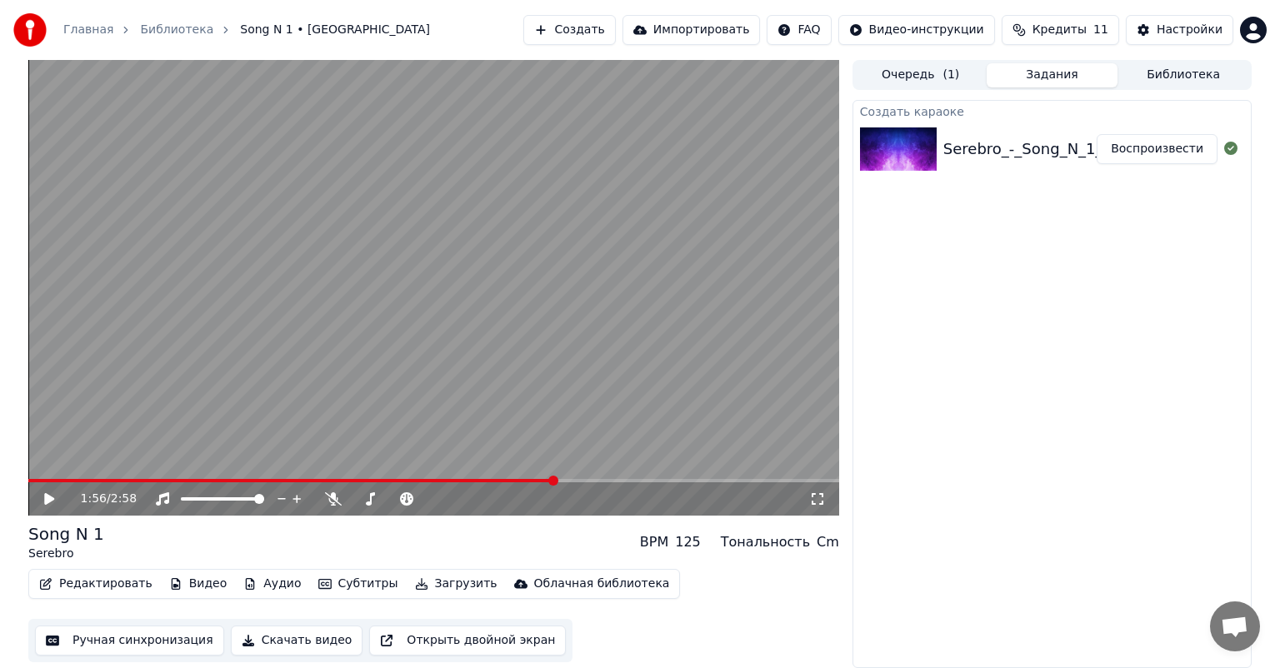
drag, startPoint x: 150, startPoint y: 478, endPoint x: 70, endPoint y: 477, distance: 80.0
click at [78, 477] on video at bounding box center [433, 288] width 811 height 456
click at [64, 482] on span at bounding box center [291, 480] width 527 height 3
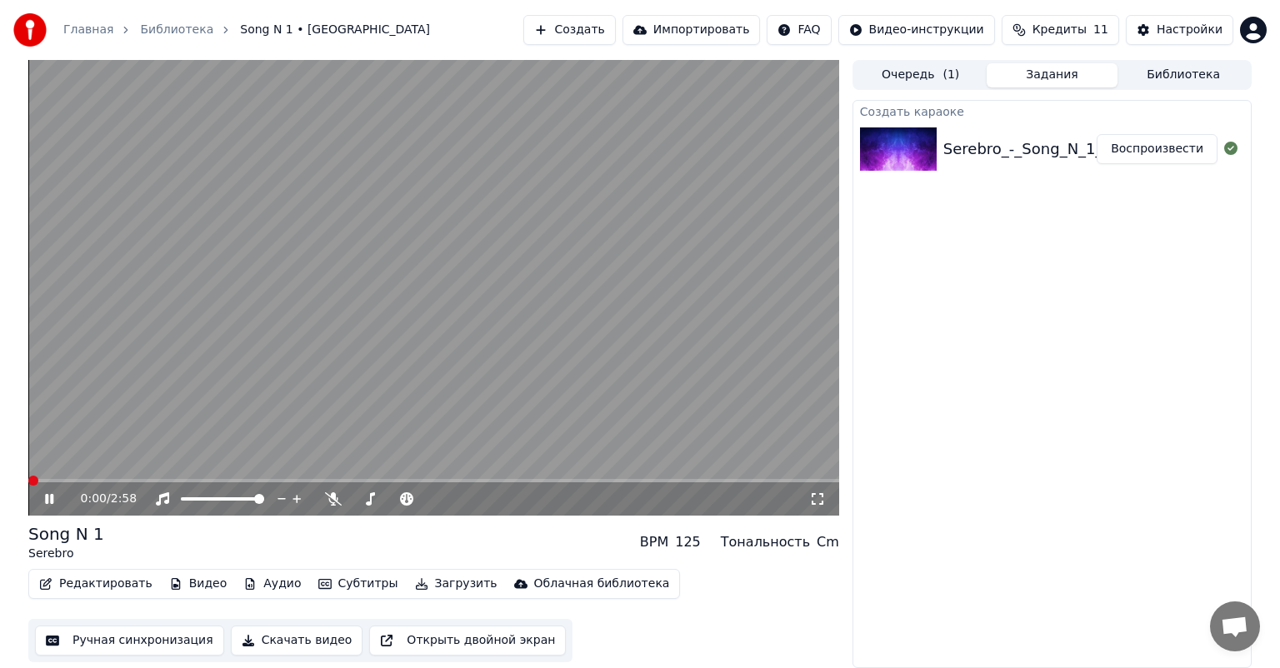
click at [28, 482] on span at bounding box center [33, 481] width 10 height 10
click at [47, 499] on icon at bounding box center [49, 499] width 8 height 10
